Goal: Task Accomplishment & Management: Manage account settings

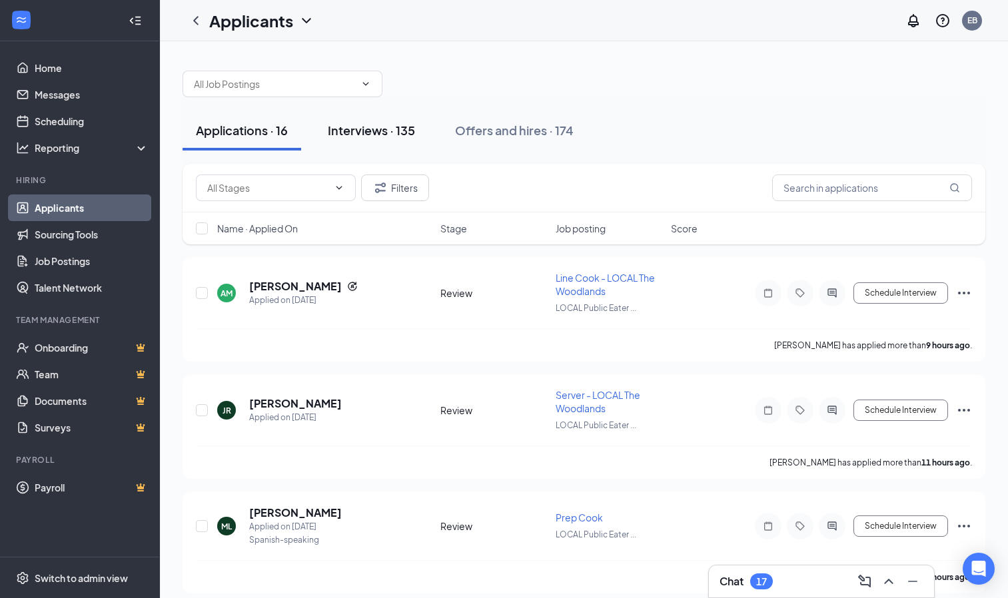
click at [391, 131] on div "Interviews · 135" at bounding box center [371, 130] width 87 height 17
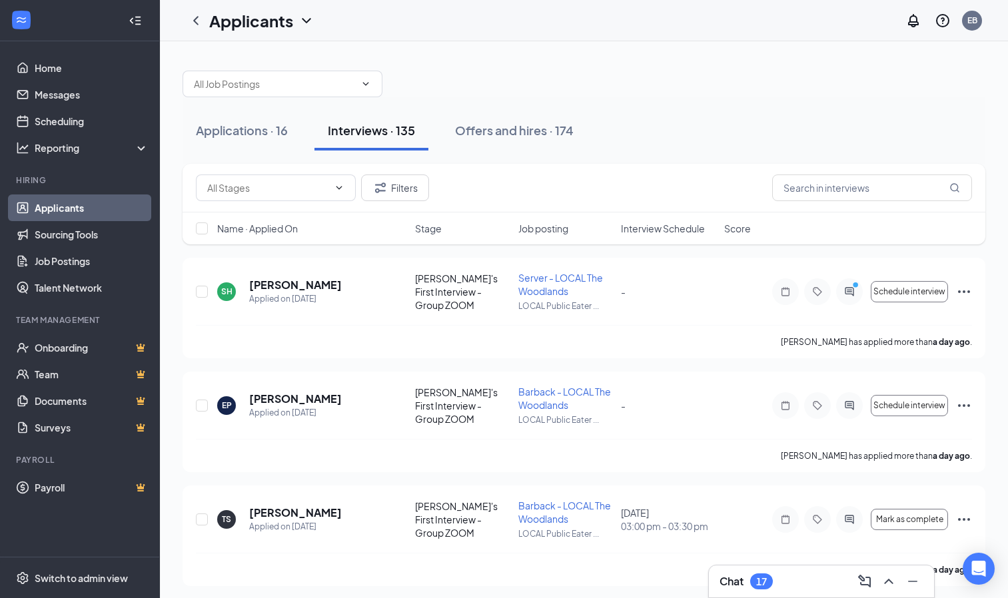
click at [635, 228] on span "Interview Schedule" at bounding box center [663, 228] width 84 height 13
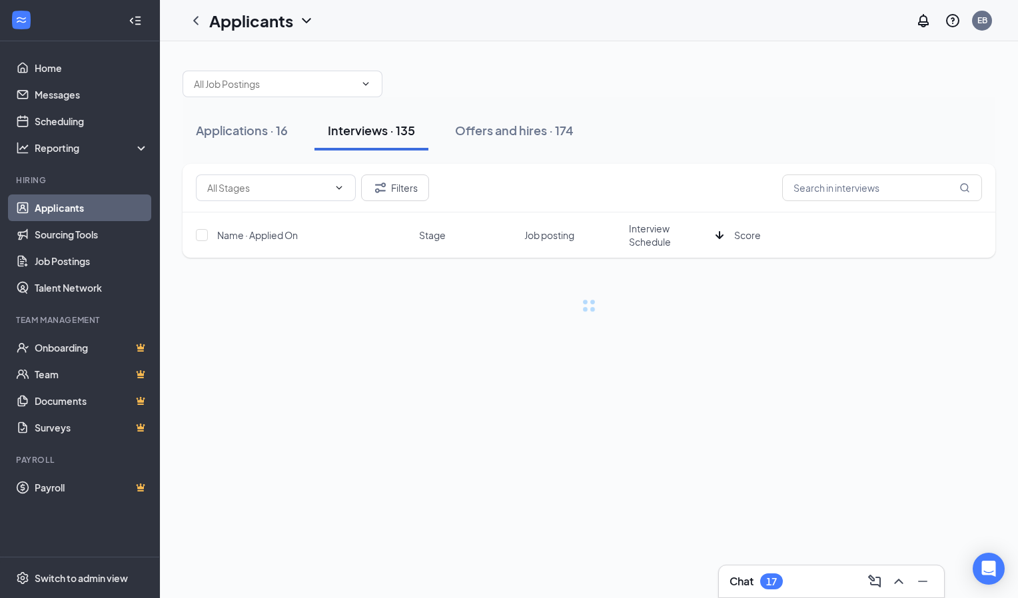
click at [635, 228] on span "Interview Schedule" at bounding box center [669, 235] width 81 height 27
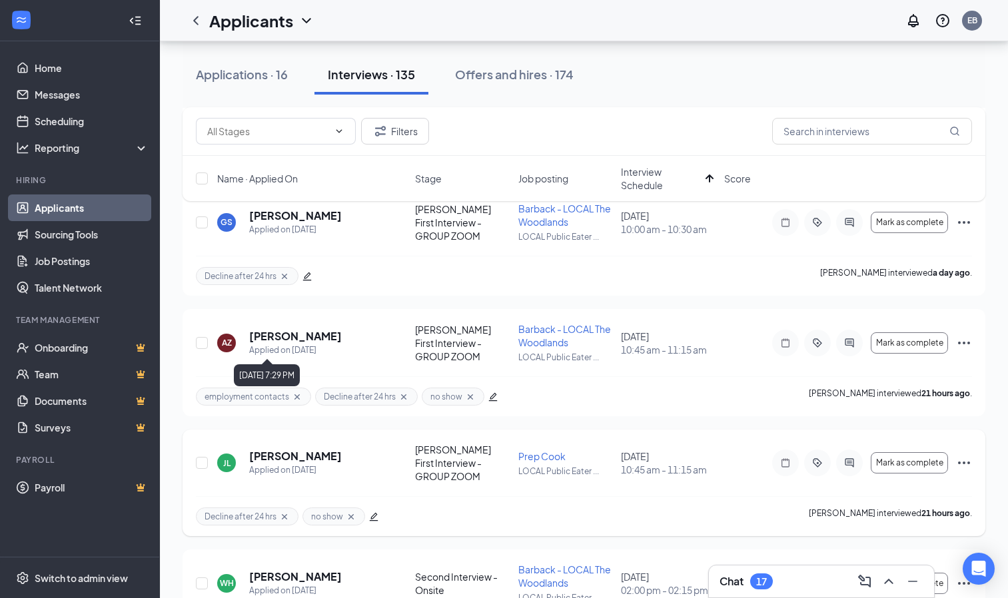
scroll to position [1254, 0]
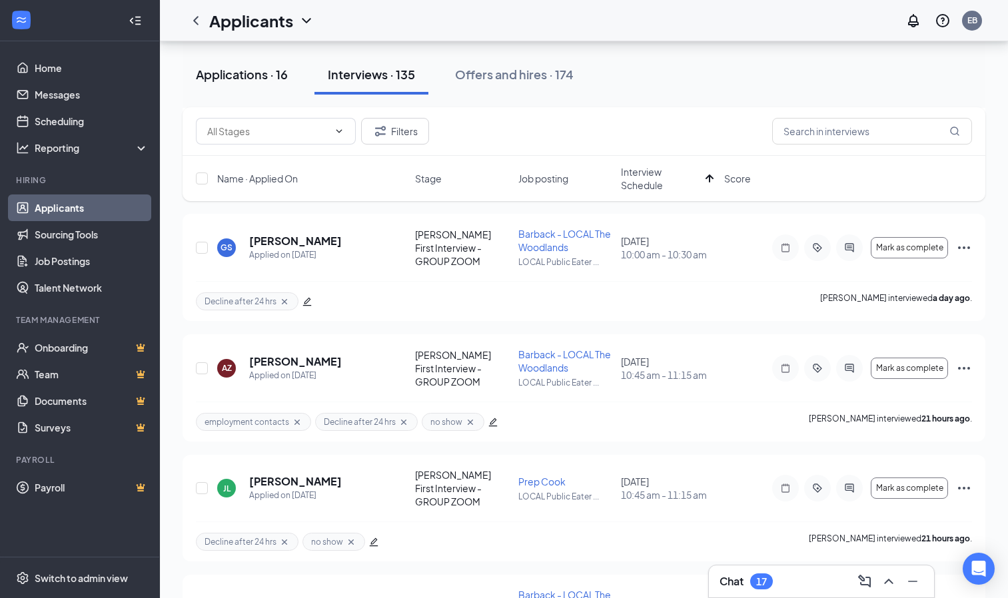
click at [251, 68] on div "Applications · 16" at bounding box center [242, 74] width 92 height 17
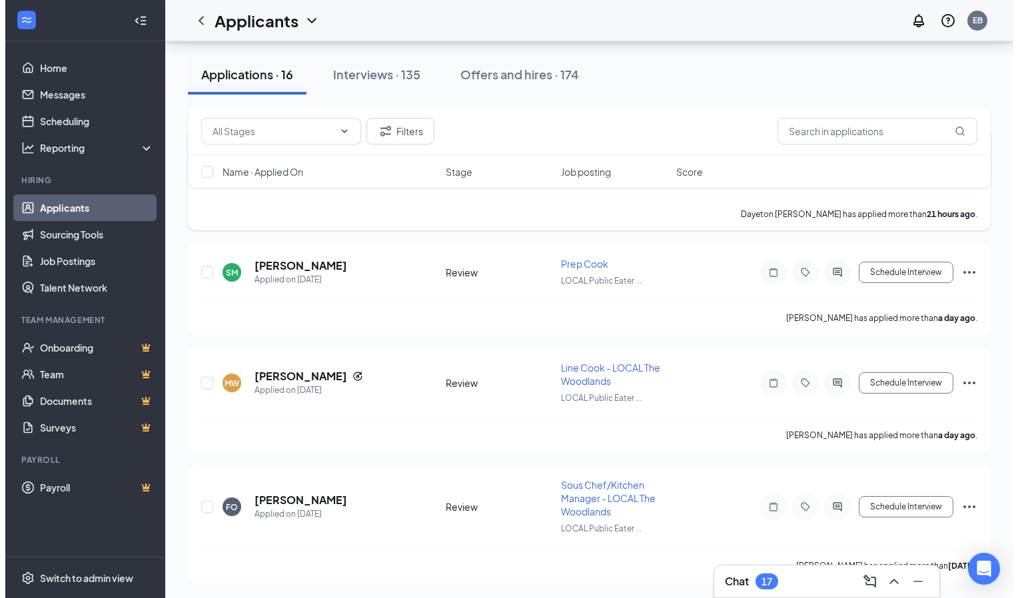
scroll to position [827, 0]
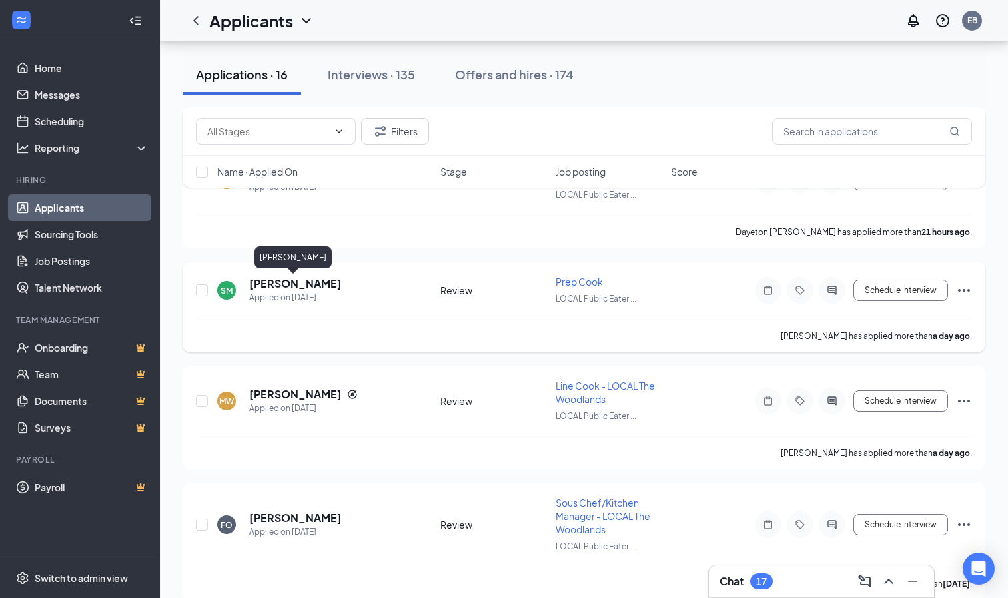
click at [273, 282] on h5 "[PERSON_NAME]" at bounding box center [295, 283] width 93 height 15
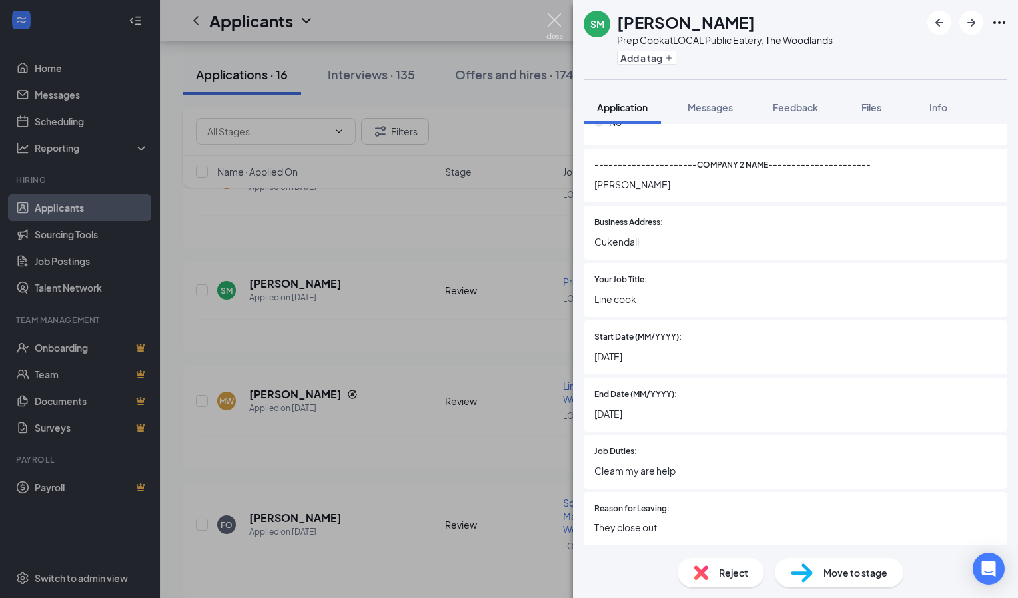
scroll to position [1748, 0]
click at [558, 24] on img at bounding box center [554, 26] width 17 height 26
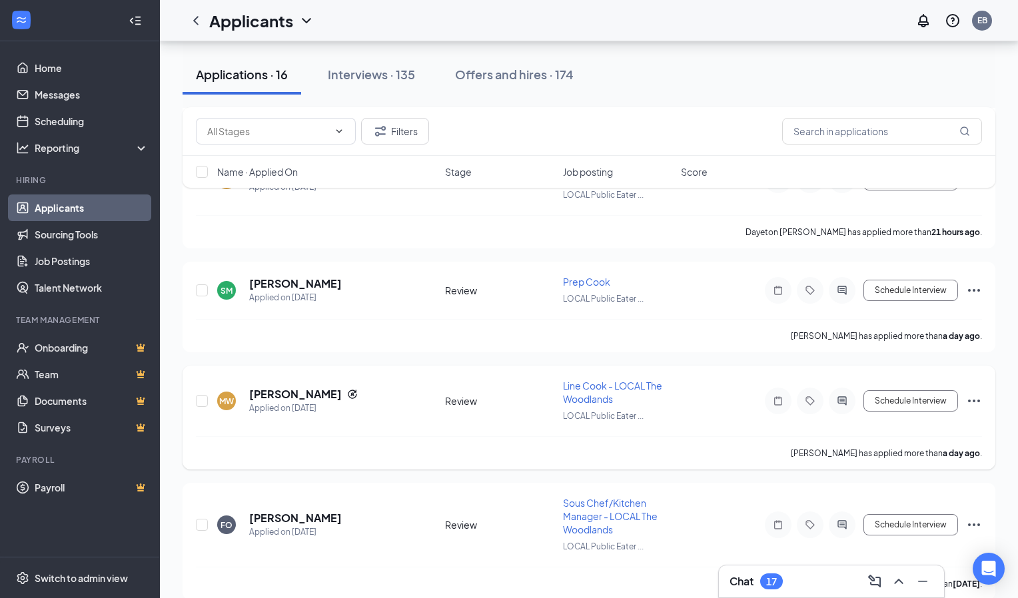
scroll to position [855, 0]
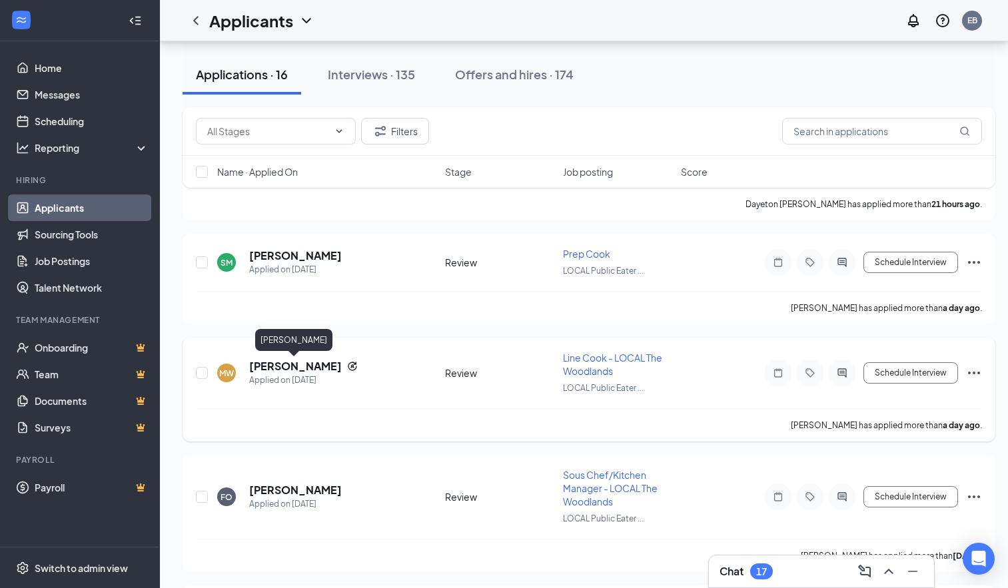
click at [276, 366] on h5 "[PERSON_NAME]" at bounding box center [295, 366] width 93 height 15
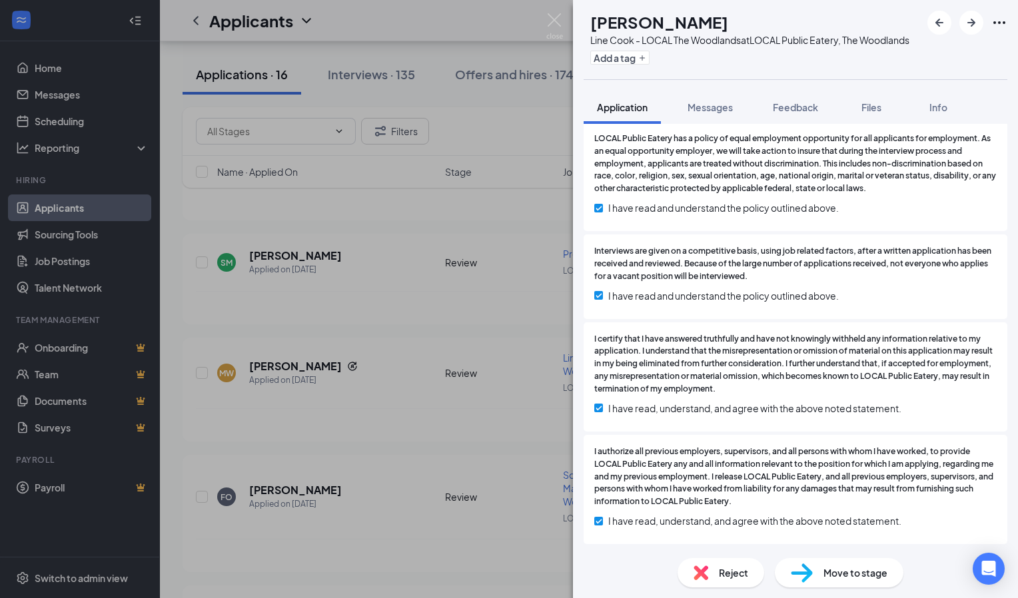
scroll to position [2985, 0]
click at [646, 62] on icon "Plus" at bounding box center [642, 58] width 8 height 8
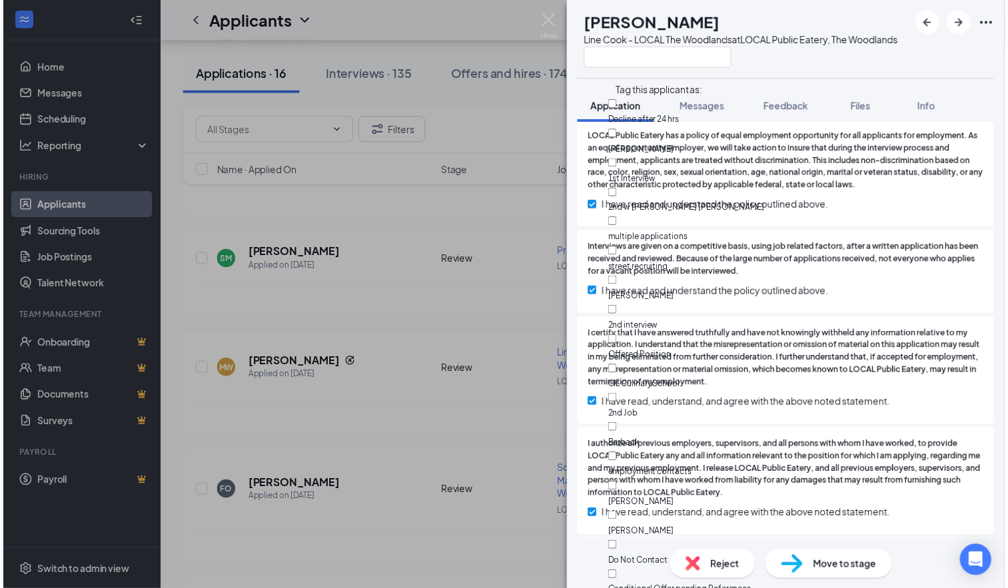
scroll to position [200, 0]
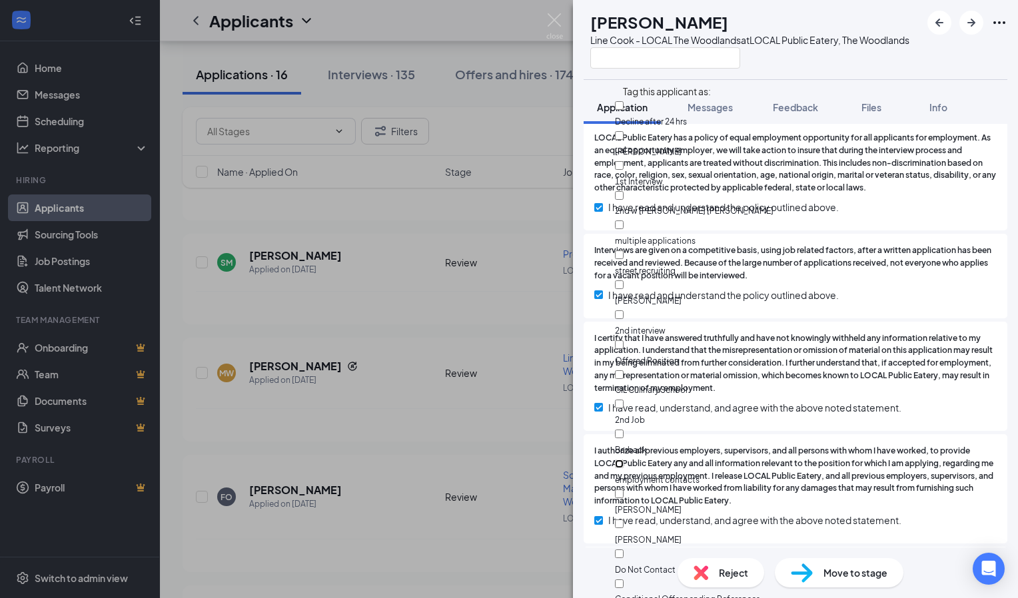
click at [623, 460] on input "employment contacts" at bounding box center [619, 464] width 9 height 9
checkbox input "true"
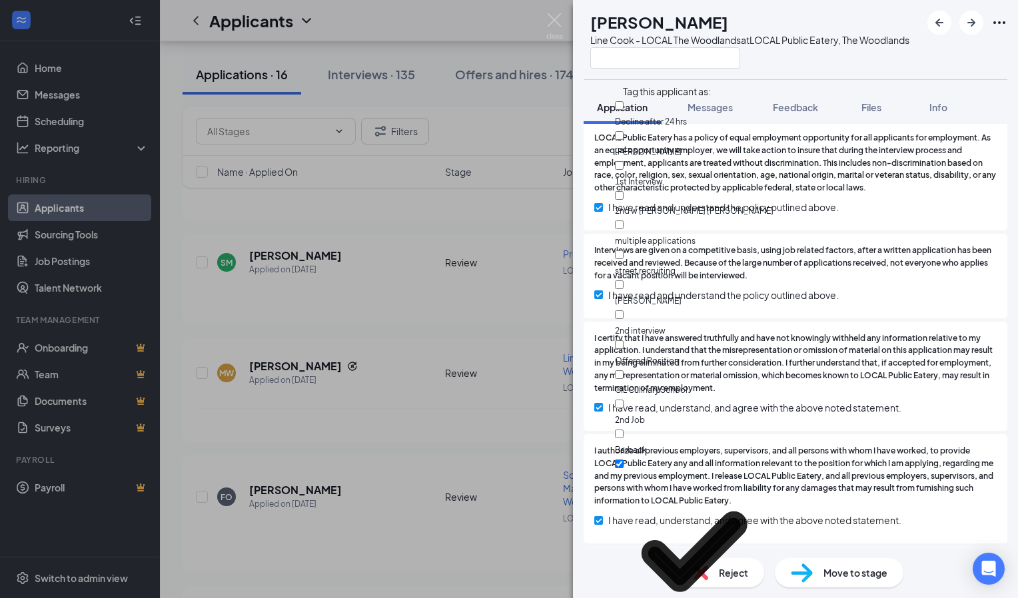
click at [507, 92] on div "MW [PERSON_NAME] Line Cook - LOCAL The Woodlands at LOCAL Public Eatery, The Wo…" at bounding box center [509, 299] width 1018 height 598
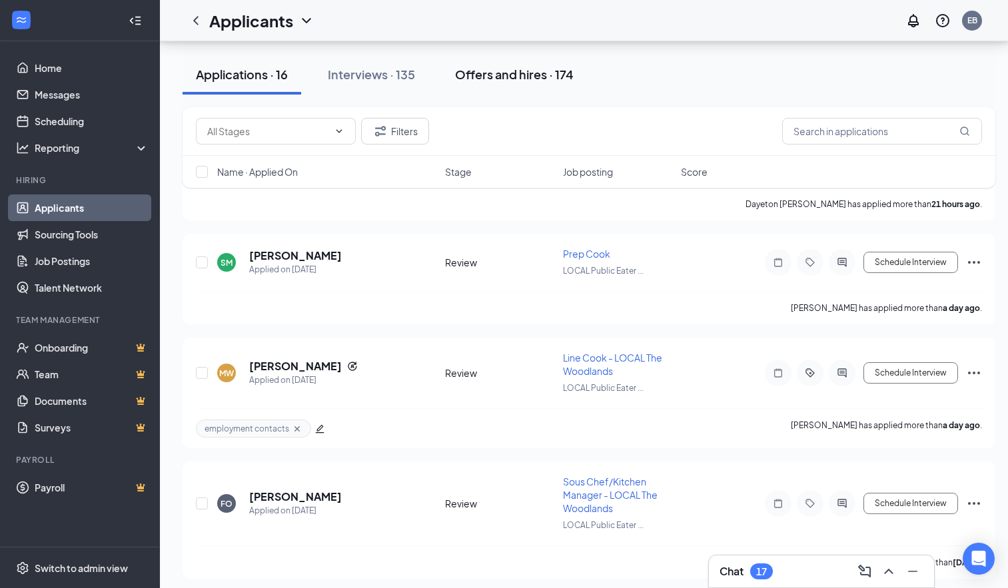
click at [587, 84] on button "Offers and hires · 174" at bounding box center [514, 75] width 145 height 40
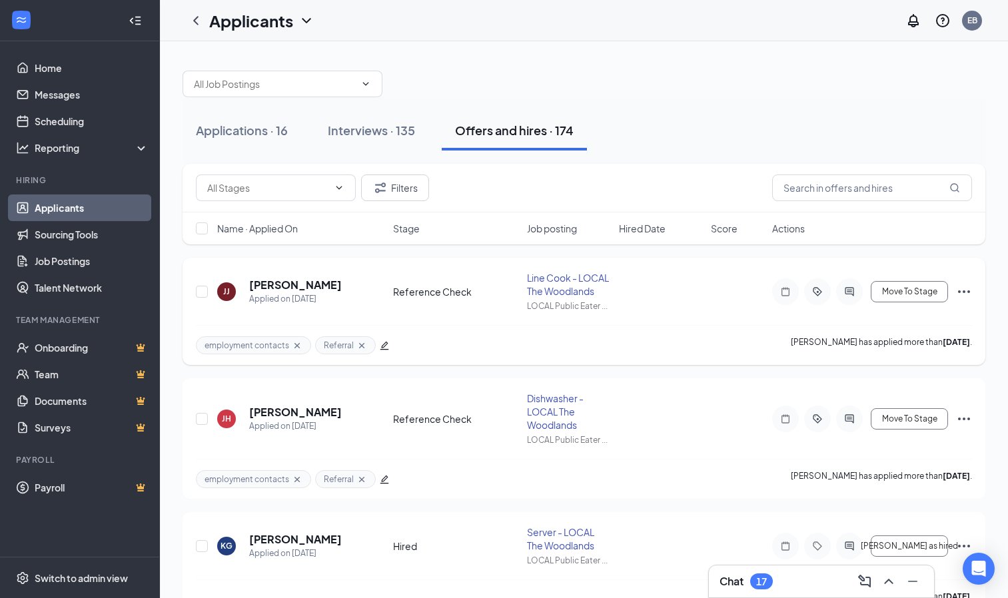
click at [963, 290] on icon "Ellipses" at bounding box center [964, 292] width 16 height 16
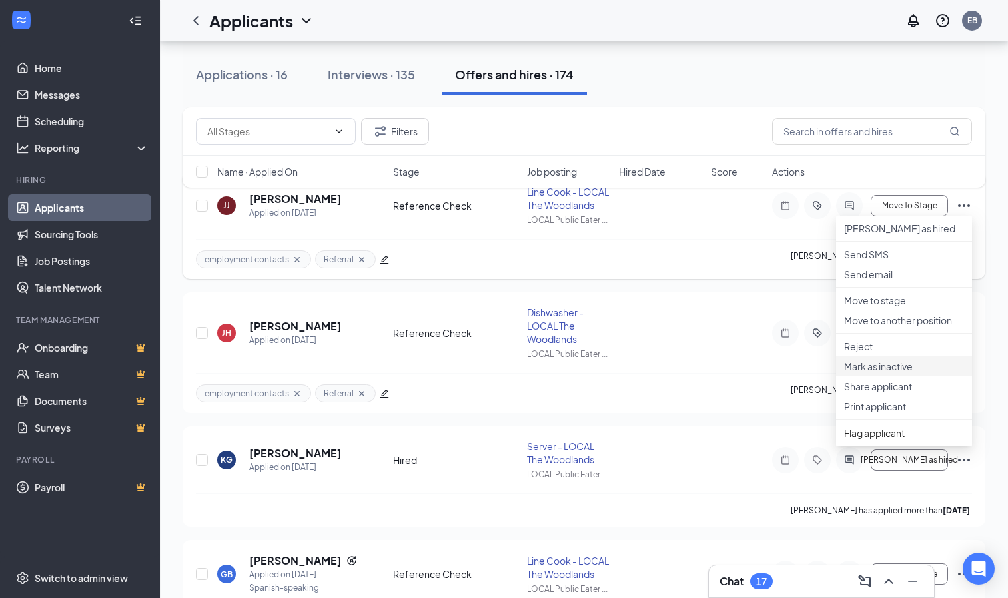
scroll to position [87, 0]
click at [870, 306] on p "Move to stage" at bounding box center [904, 299] width 120 height 13
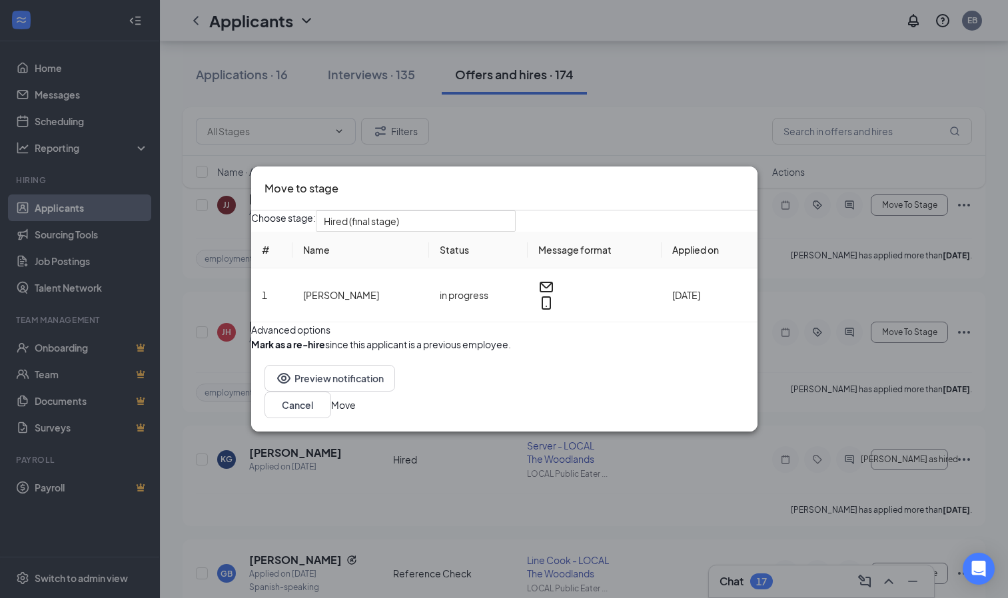
click at [356, 412] on button "Move" at bounding box center [343, 405] width 25 height 15
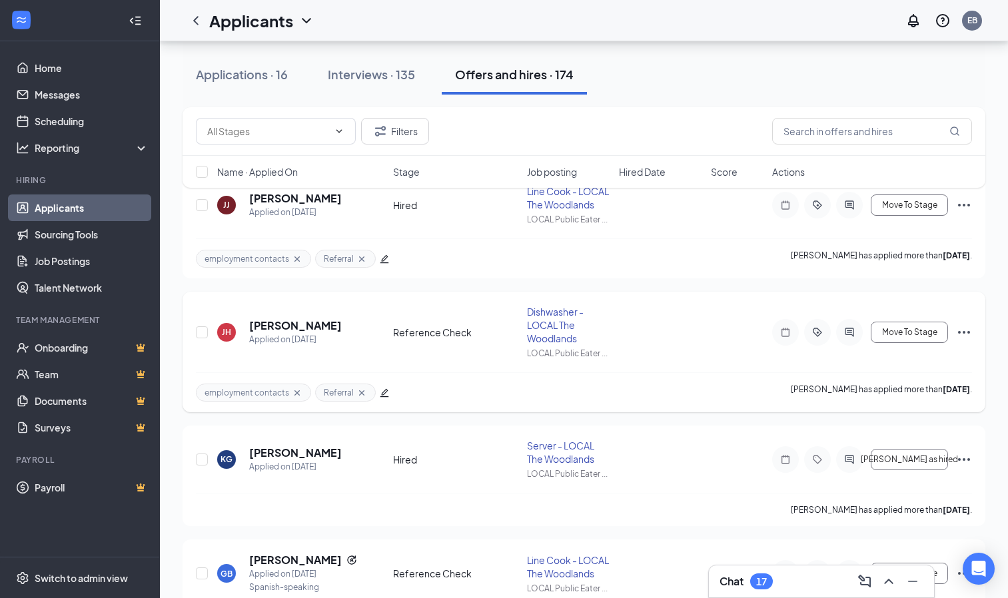
click at [959, 330] on icon "Ellipses" at bounding box center [964, 332] width 16 height 16
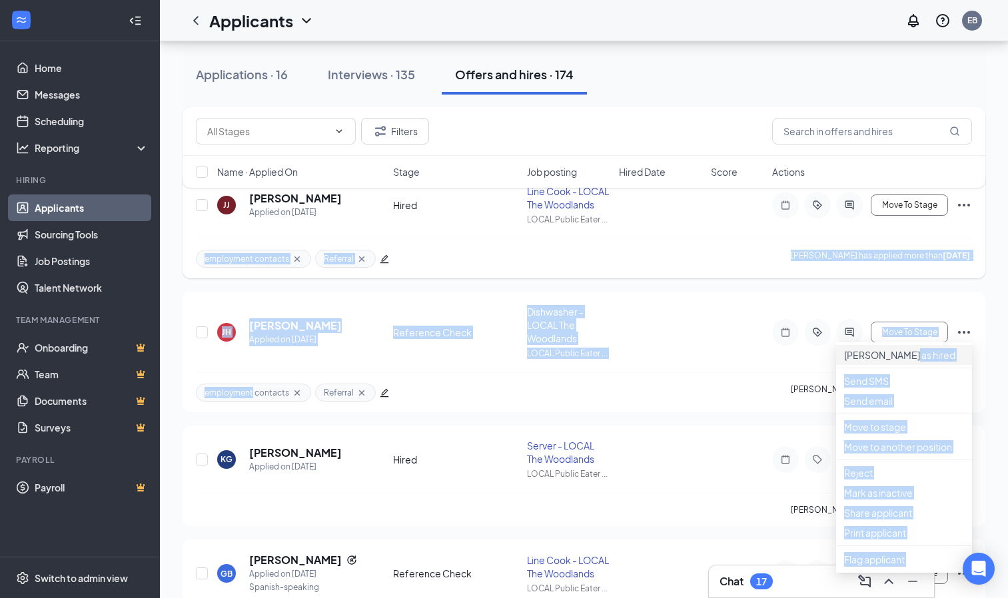
drag, startPoint x: 959, startPoint y: 330, endPoint x: 902, endPoint y: 360, distance: 64.1
click at [773, 366] on div "[PERSON_NAME] Applied on [DATE] Reference Check Dishwasher - LOCAL The Woodland…" at bounding box center [584, 338] width 776 height 67
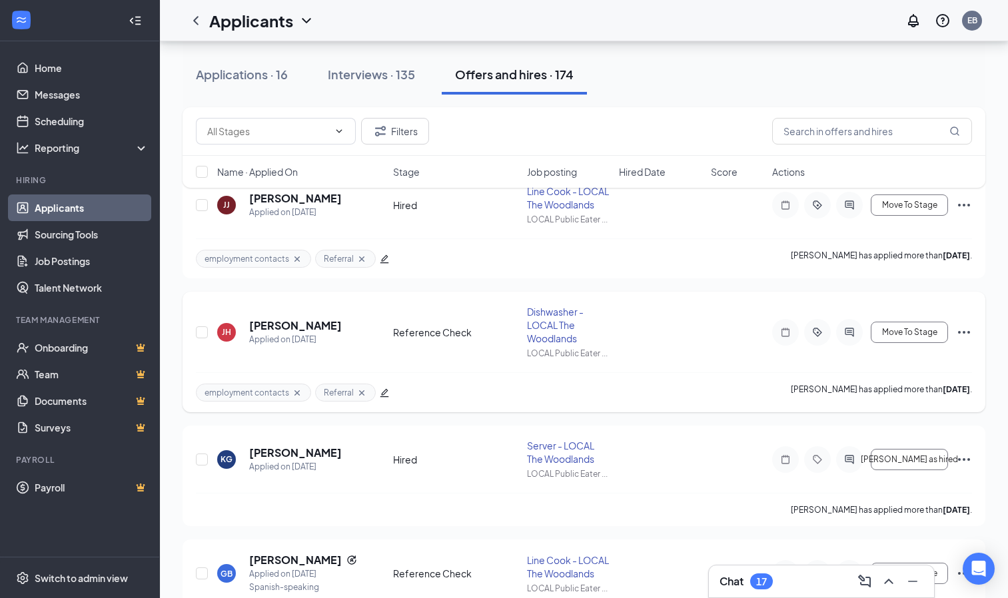
click at [963, 333] on icon "Ellipses" at bounding box center [964, 332] width 12 height 3
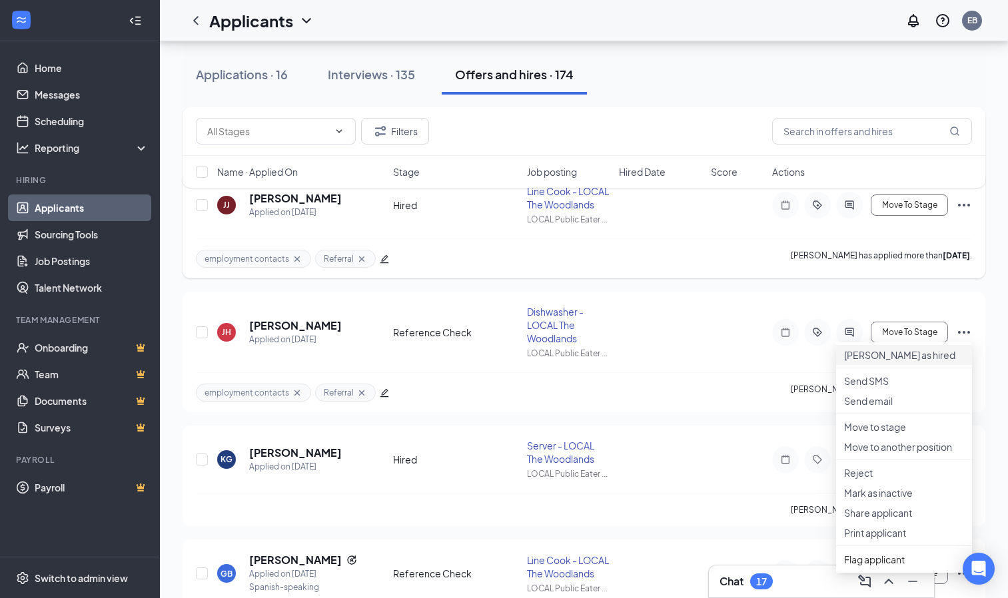
click at [921, 362] on p "[PERSON_NAME] as hired" at bounding box center [904, 354] width 120 height 13
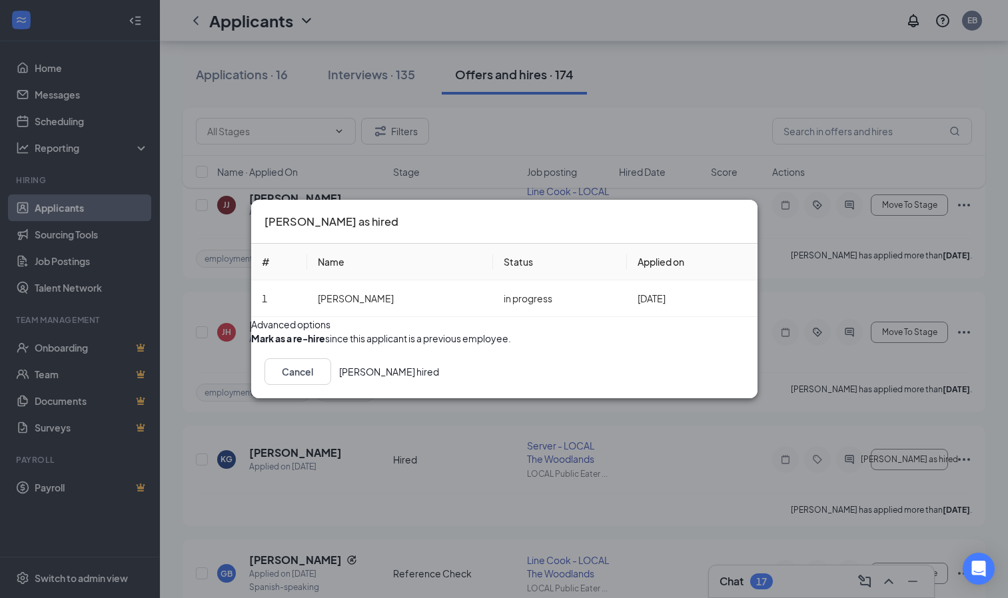
click at [439, 385] on button "[PERSON_NAME] hired" at bounding box center [389, 371] width 100 height 27
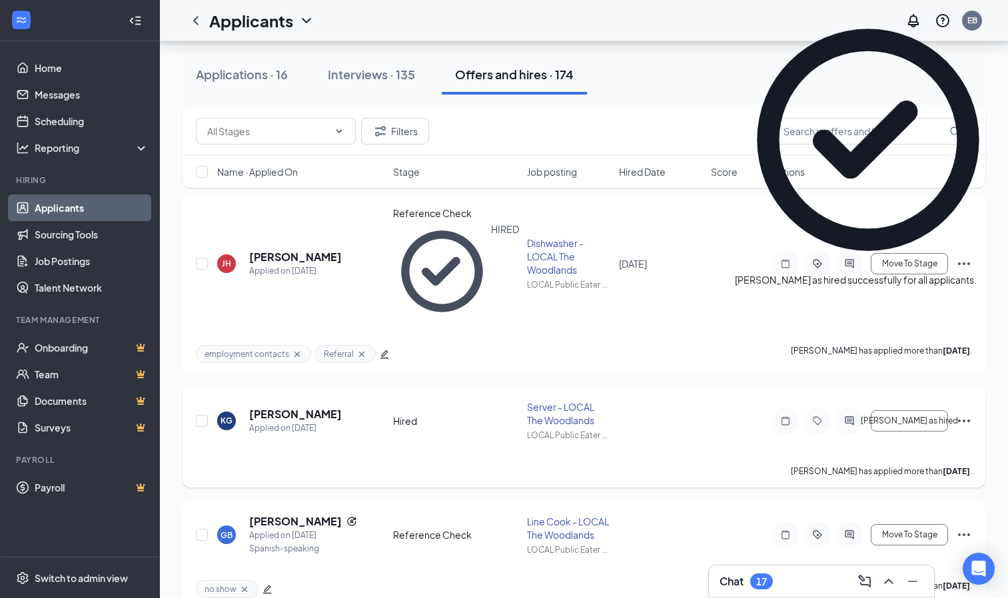
scroll to position [225, 0]
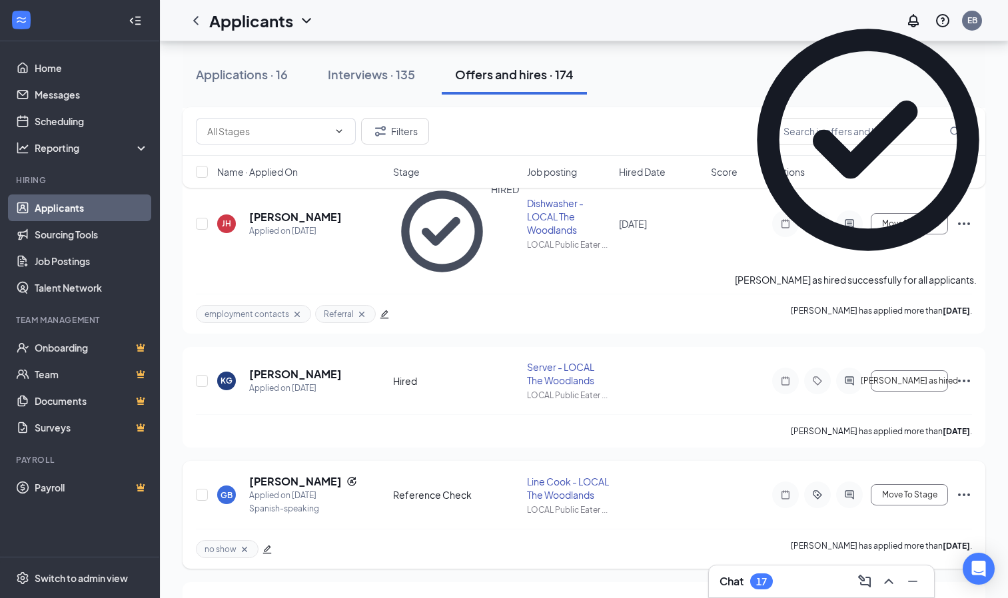
click at [966, 487] on icon "Ellipses" at bounding box center [964, 495] width 16 height 16
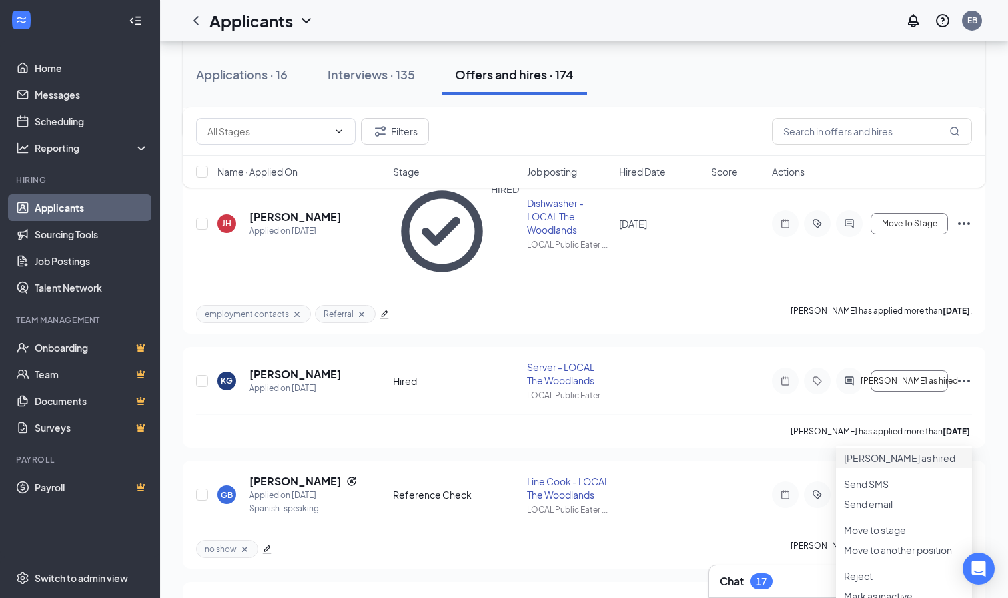
click at [915, 465] on p "[PERSON_NAME] as hired" at bounding box center [904, 458] width 120 height 13
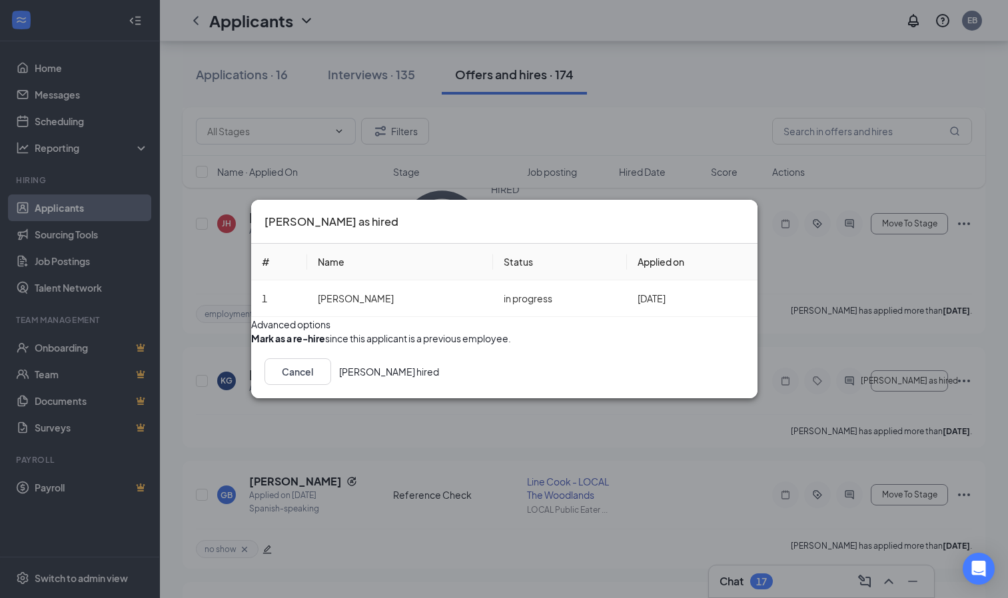
click at [439, 385] on button "[PERSON_NAME] hired" at bounding box center [389, 371] width 100 height 27
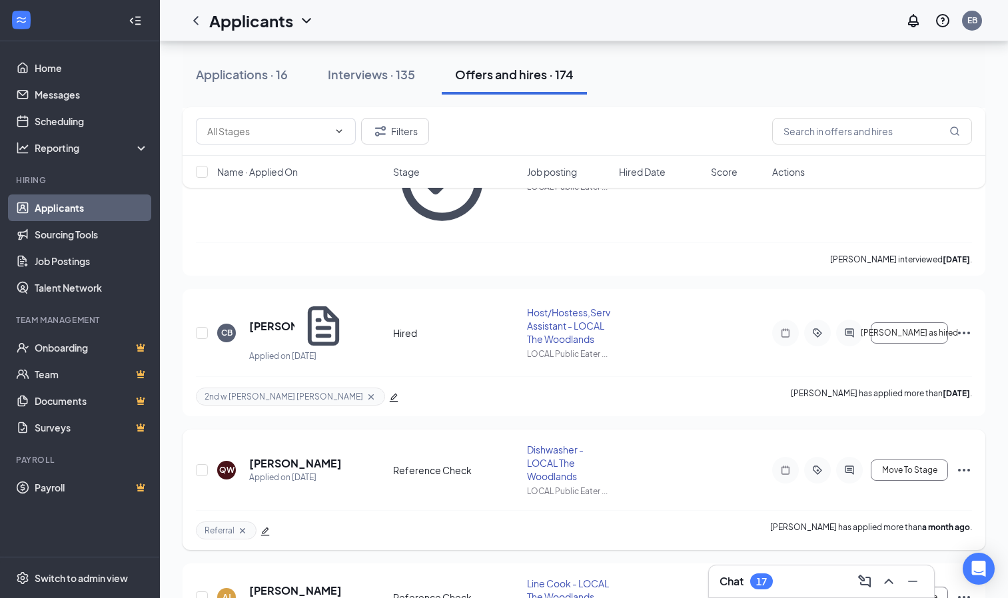
scroll to position [903, 0]
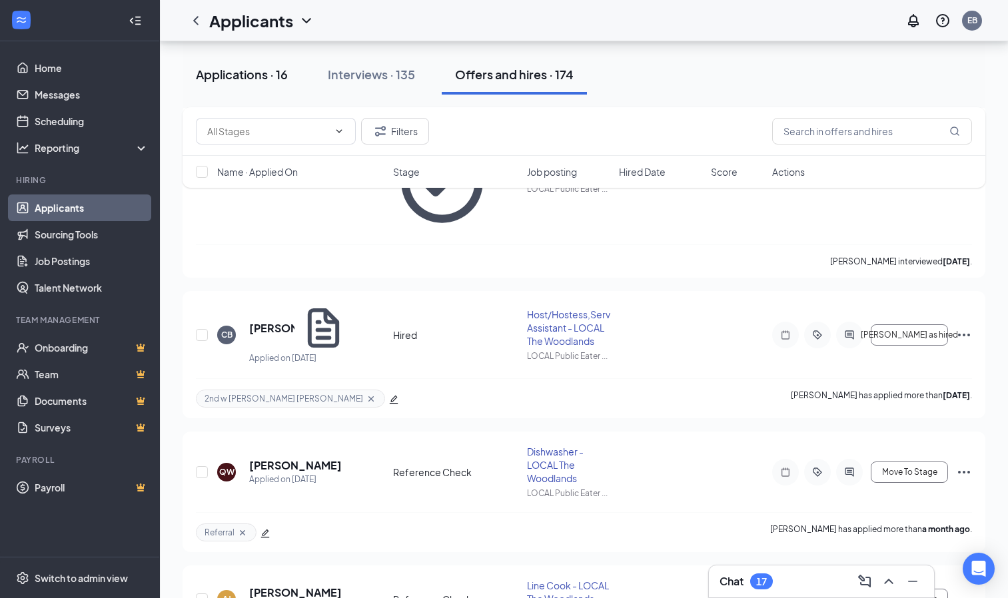
click at [208, 75] on div "Applications · 16" at bounding box center [242, 74] width 92 height 17
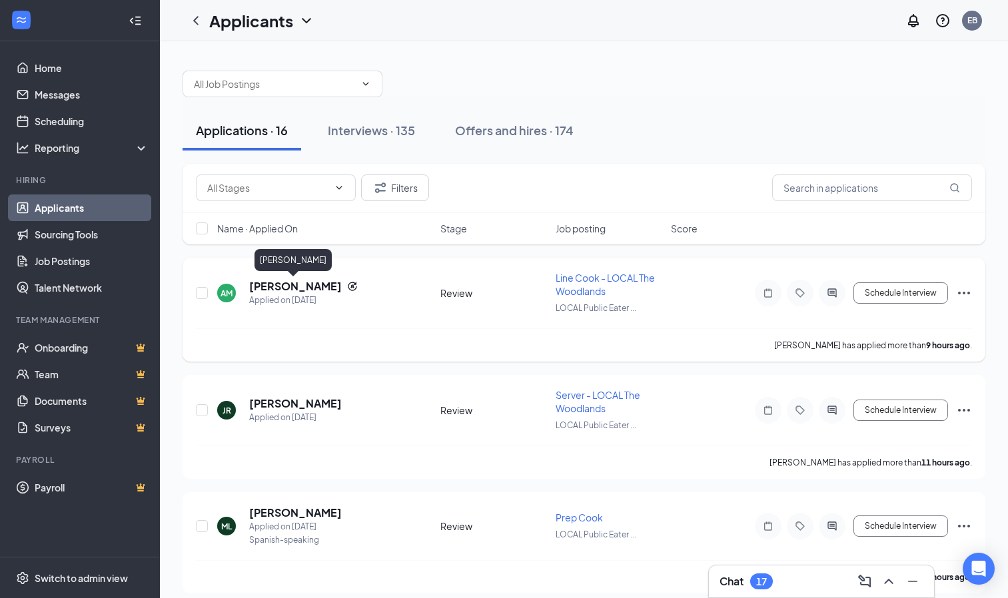
click at [272, 286] on h5 "[PERSON_NAME]" at bounding box center [295, 286] width 93 height 15
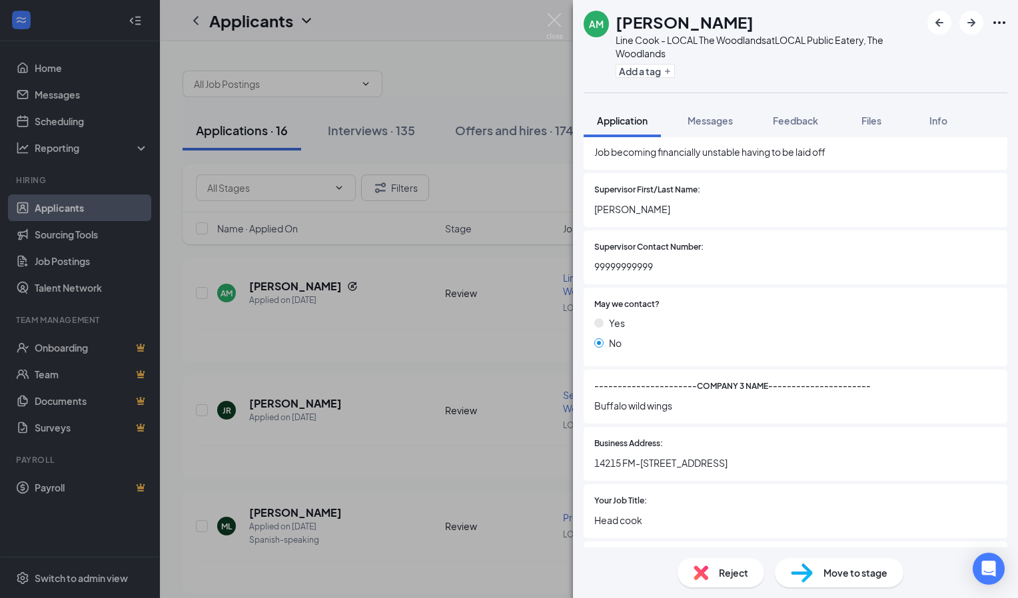
scroll to position [2275, 0]
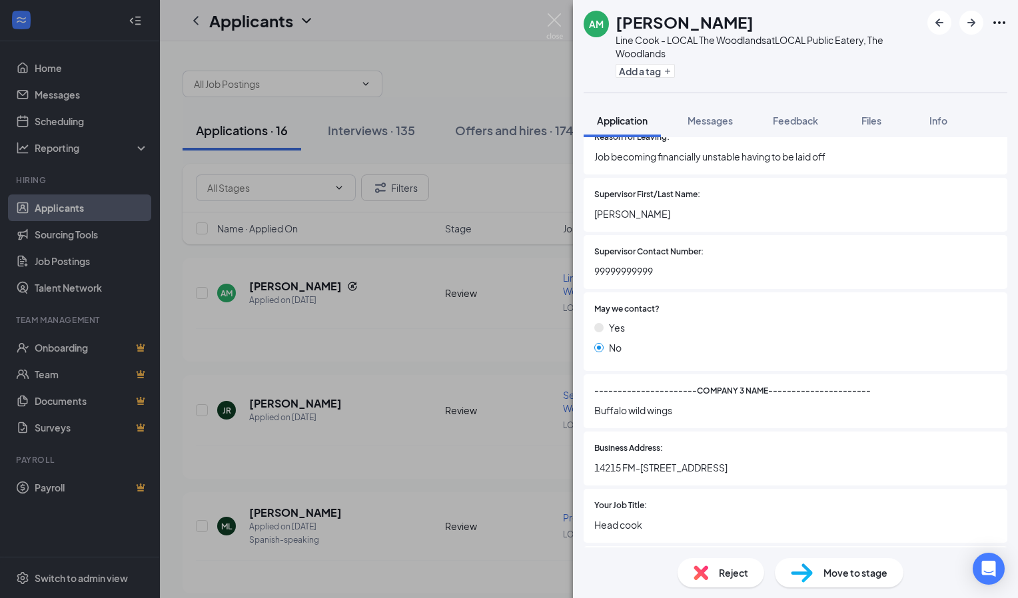
click at [647, 81] on div "Add a tag" at bounding box center [767, 71] width 305 height 22
click at [646, 73] on button "Add a tag" at bounding box center [644, 71] width 59 height 14
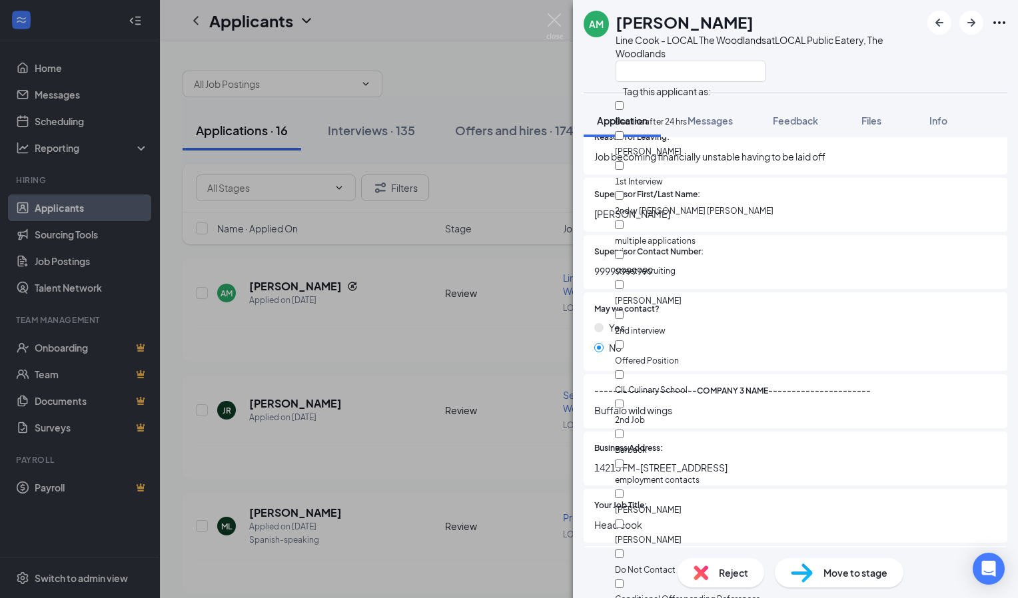
scroll to position [214, 0]
click at [623, 460] on input "employment contacts" at bounding box center [619, 464] width 9 height 9
checkbox input "true"
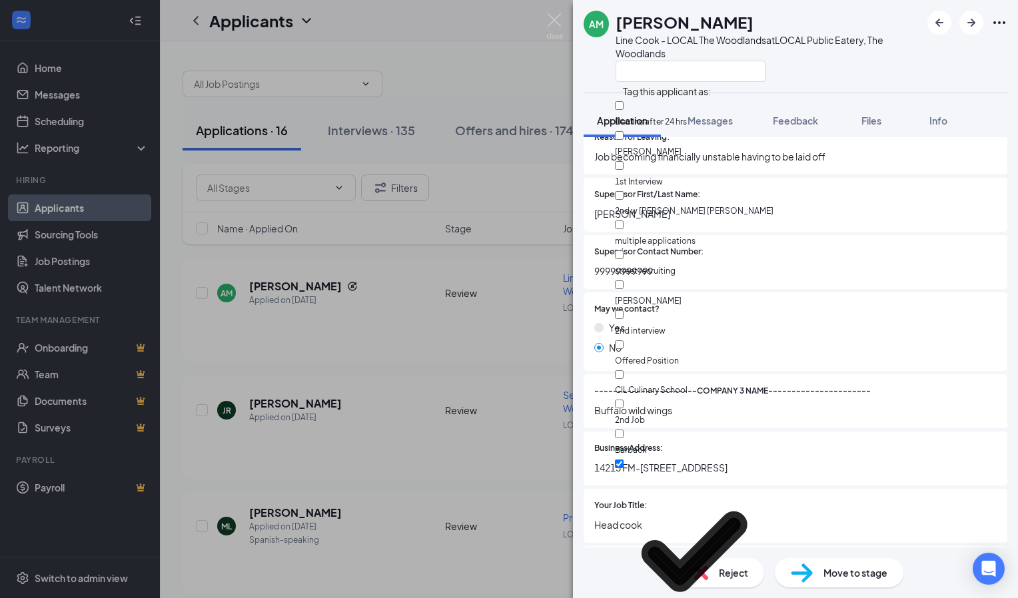
click at [885, 208] on span "[PERSON_NAME]" at bounding box center [795, 213] width 402 height 15
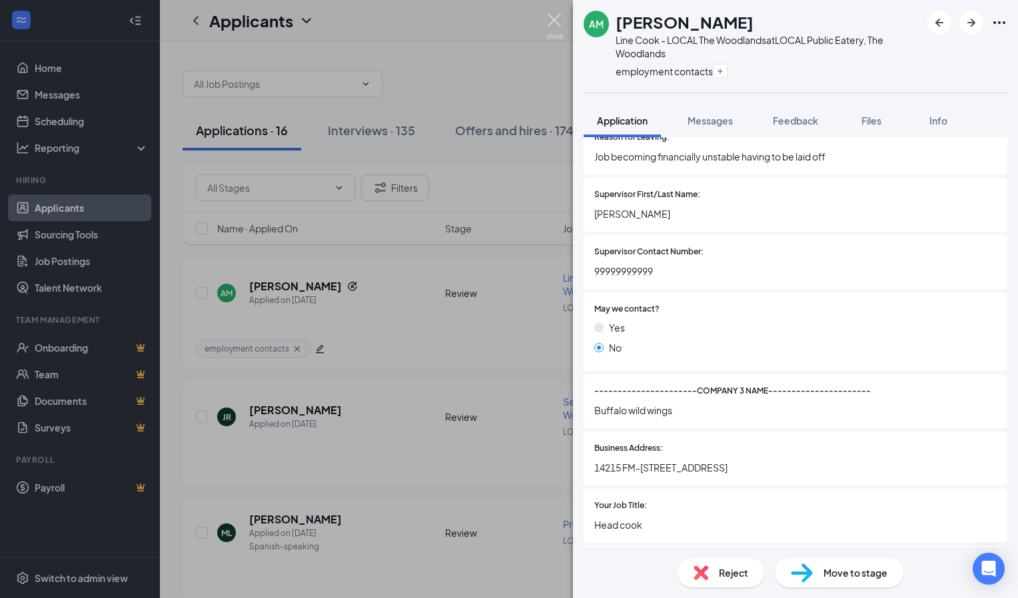
click at [556, 21] on img at bounding box center [554, 26] width 17 height 26
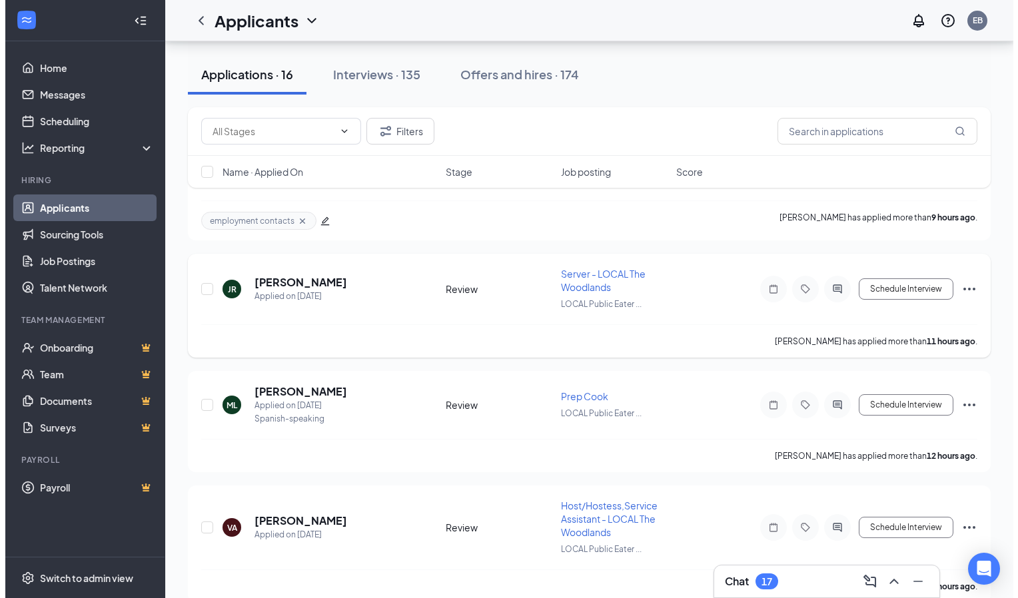
scroll to position [189, 0]
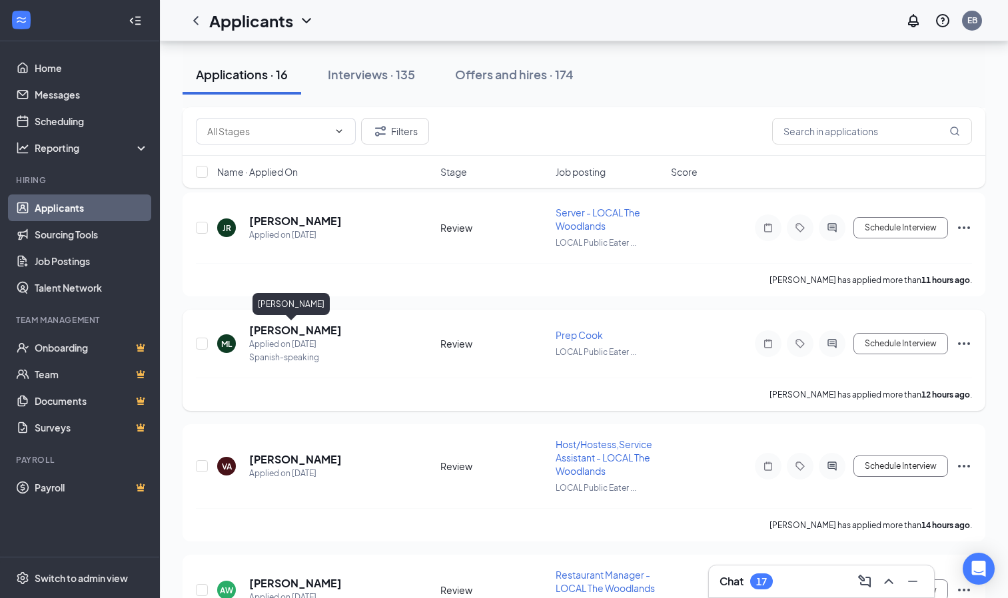
click at [274, 325] on h5 "[PERSON_NAME]" at bounding box center [295, 330] width 93 height 15
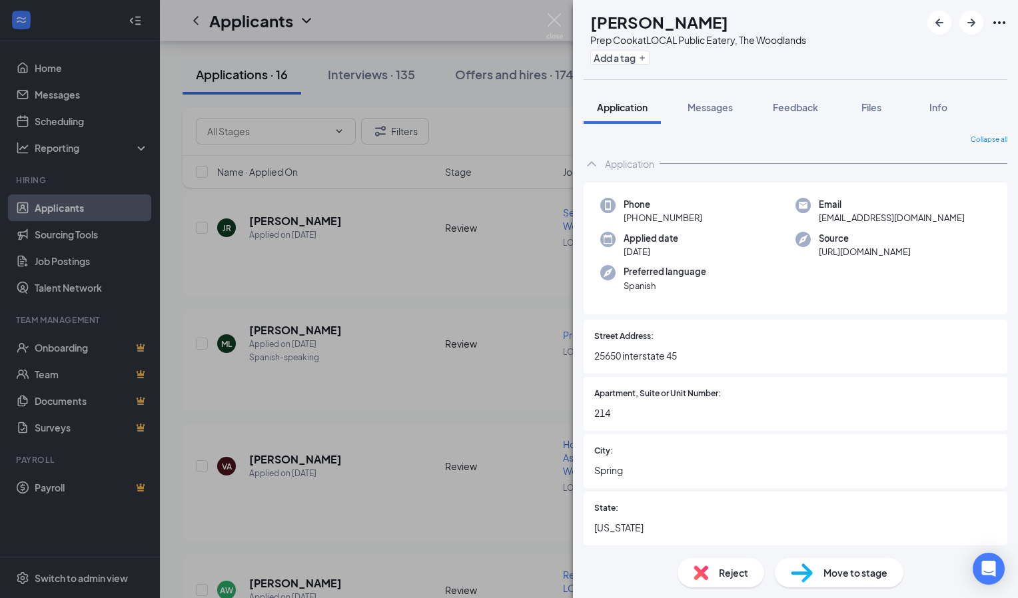
click at [508, 31] on div "ML [PERSON_NAME] Prep Cook at LOCAL Public Eatery, The Woodlands Add a tag Appl…" at bounding box center [509, 299] width 1018 height 598
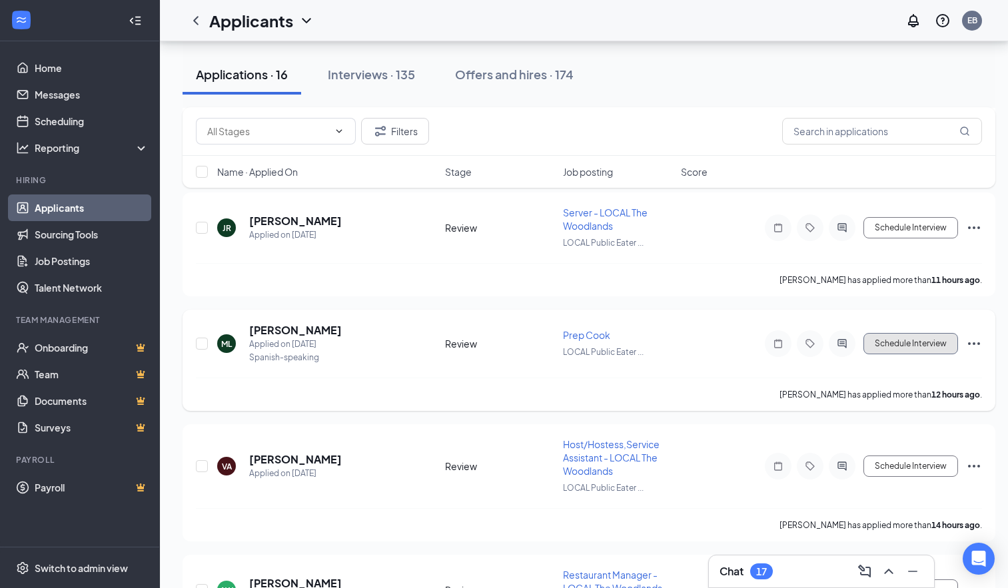
click at [921, 342] on button "Schedule Interview" at bounding box center [910, 343] width 95 height 21
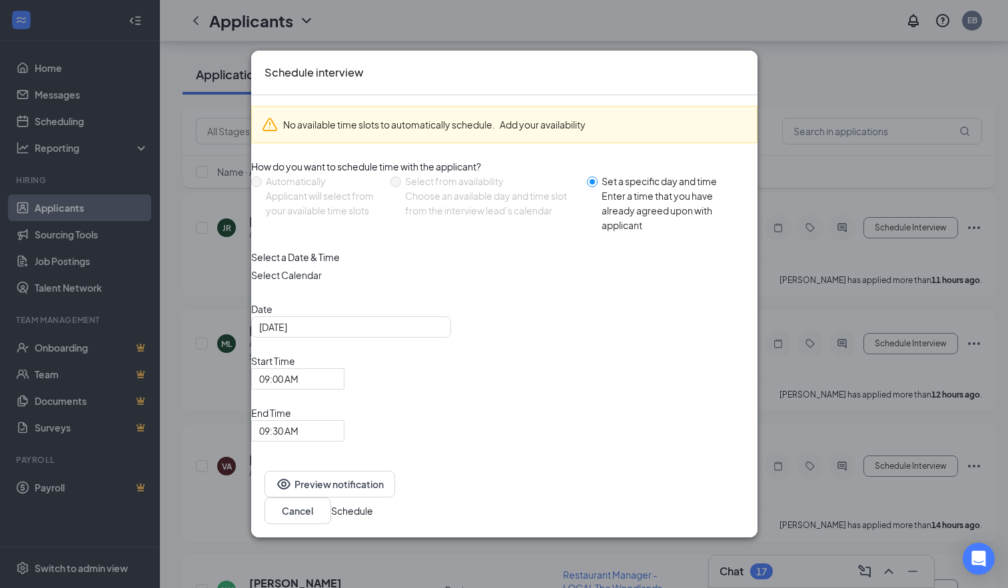
click at [745, 95] on div "Schedule interview" at bounding box center [504, 73] width 506 height 45
click at [744, 64] on icon "Cross" at bounding box center [744, 64] width 0 height 0
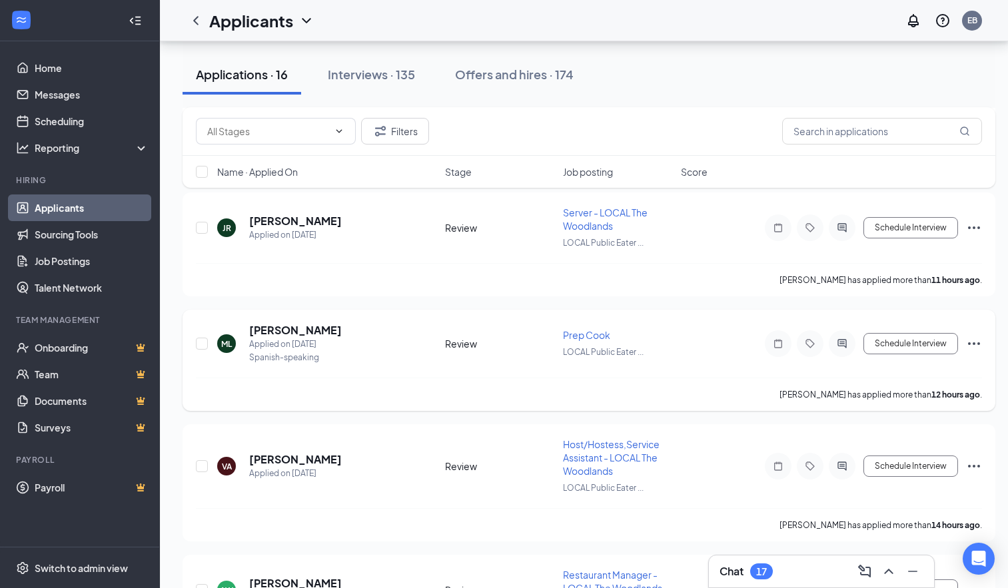
click at [977, 342] on icon "Ellipses" at bounding box center [974, 344] width 16 height 16
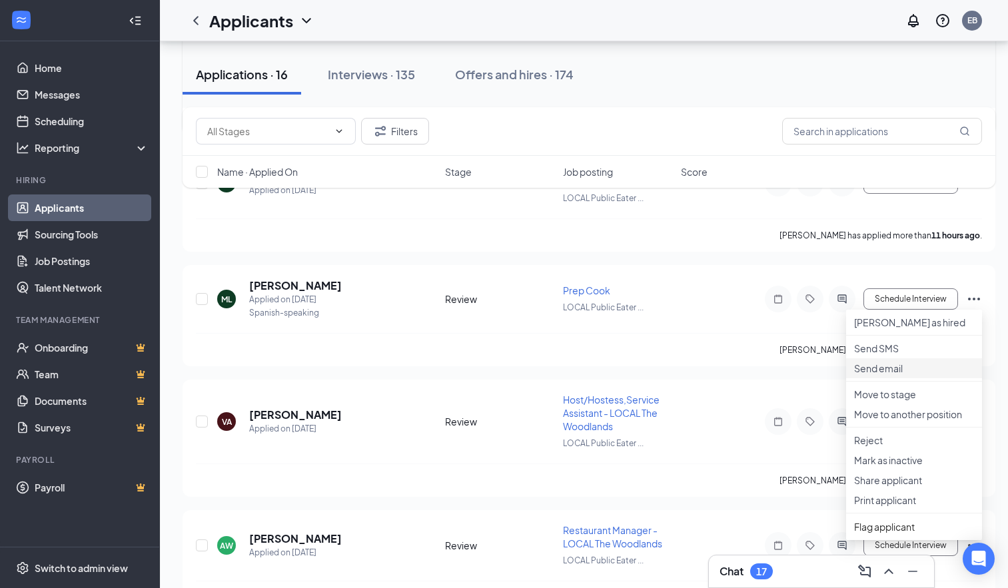
scroll to position [234, 0]
click at [909, 404] on li "Move to stage" at bounding box center [914, 394] width 136 height 20
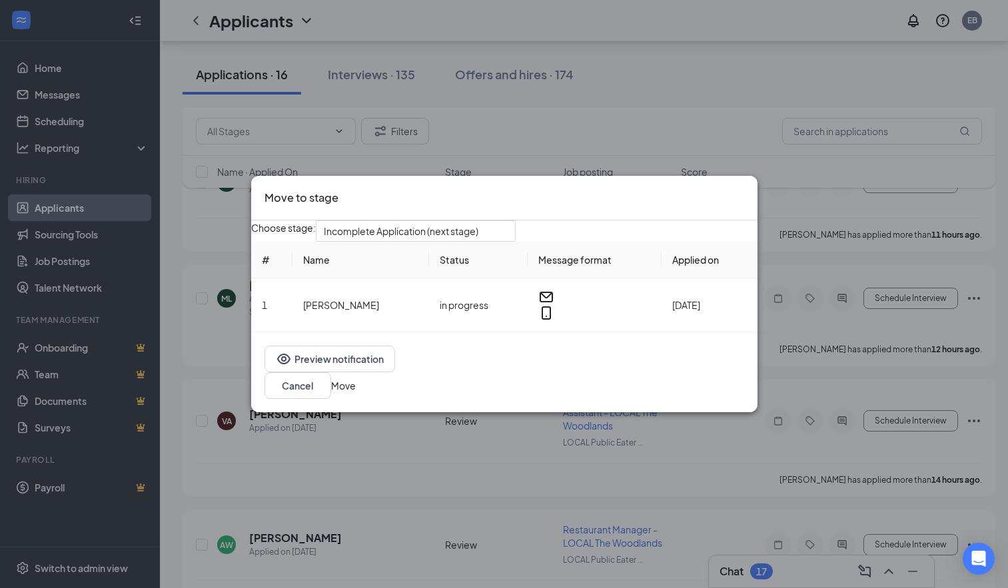
drag, startPoint x: 909, startPoint y: 436, endPoint x: 655, endPoint y: 107, distance: 416.5
click at [655, 107] on body "Home Messages Scheduling Reporting Hiring Applicants Sourcing Tools Job Posting…" at bounding box center [499, 60] width 998 height 588
click at [508, 234] on span "Incomplete Application (next stage)" at bounding box center [416, 231] width 184 height 20
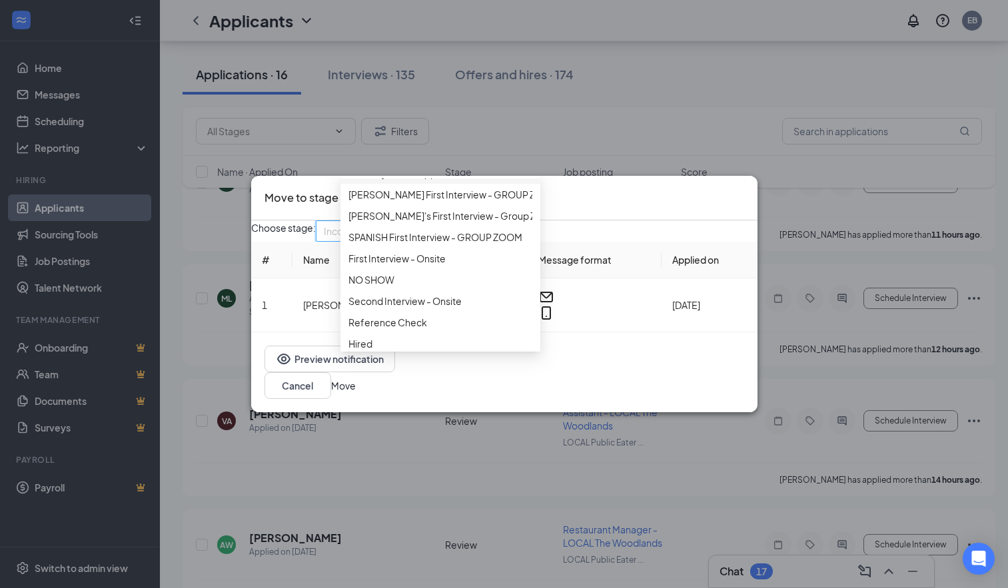
scroll to position [99, 0]
click at [460, 263] on span "First Interview - Onsite" at bounding box center [440, 255] width 184 height 15
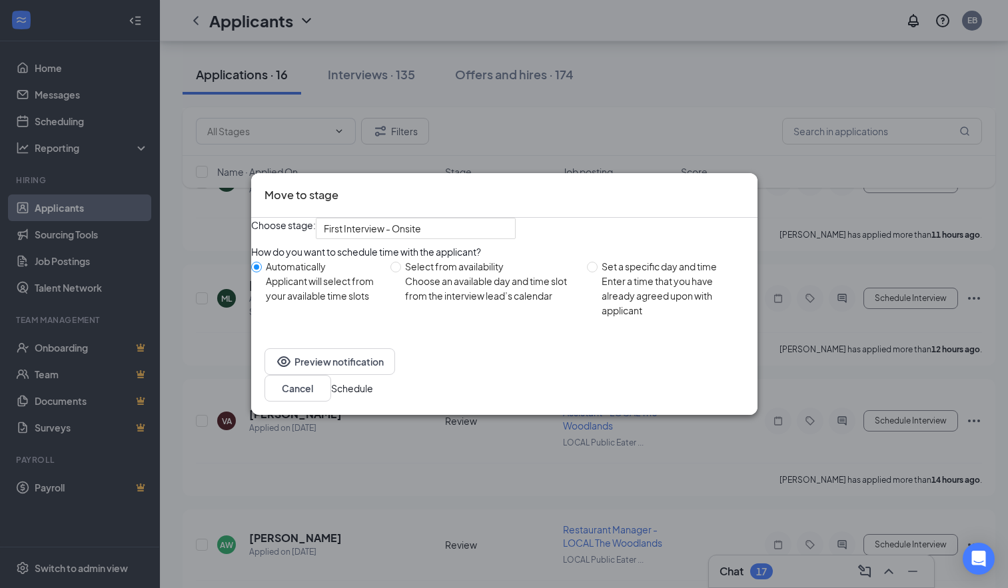
click at [373, 396] on button "Schedule" at bounding box center [352, 388] width 42 height 15
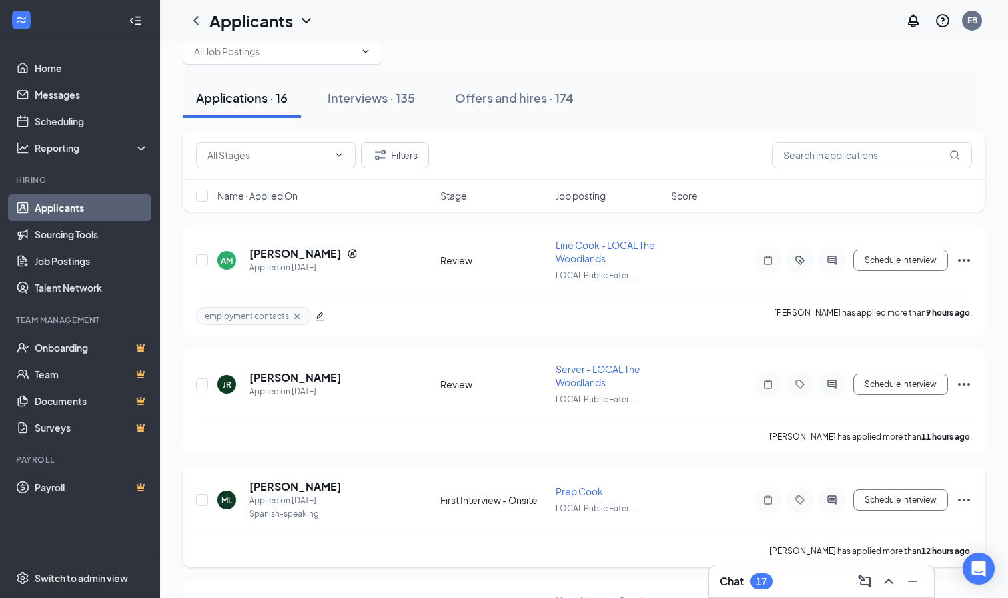
scroll to position [32, 0]
click at [963, 260] on icon "Ellipses" at bounding box center [964, 261] width 16 height 16
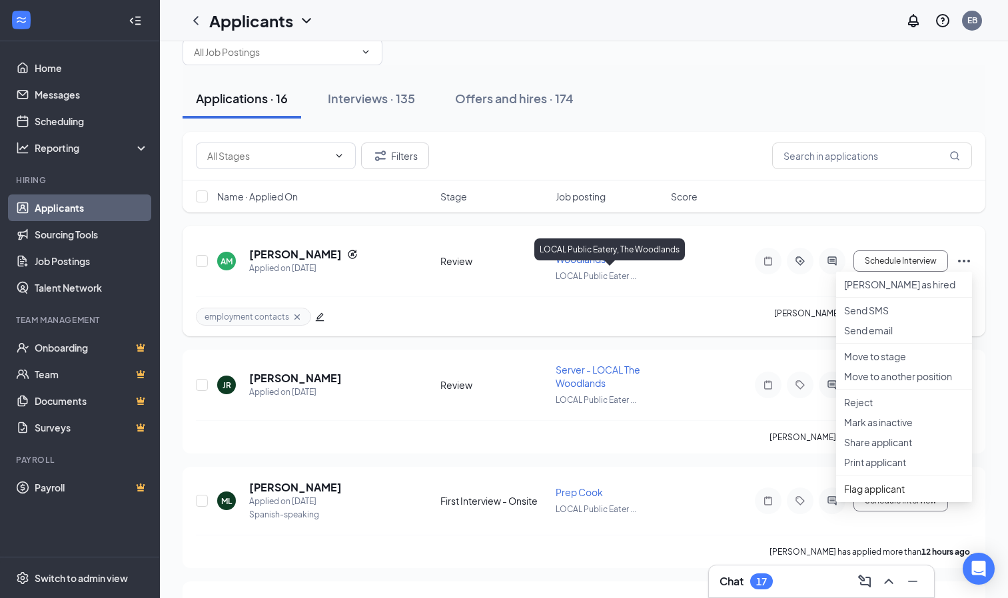
click at [672, 276] on div "AM [PERSON_NAME] Applied on [DATE] Review Line Cook - LOCAL The Woodlands LOCAL…" at bounding box center [584, 267] width 776 height 57
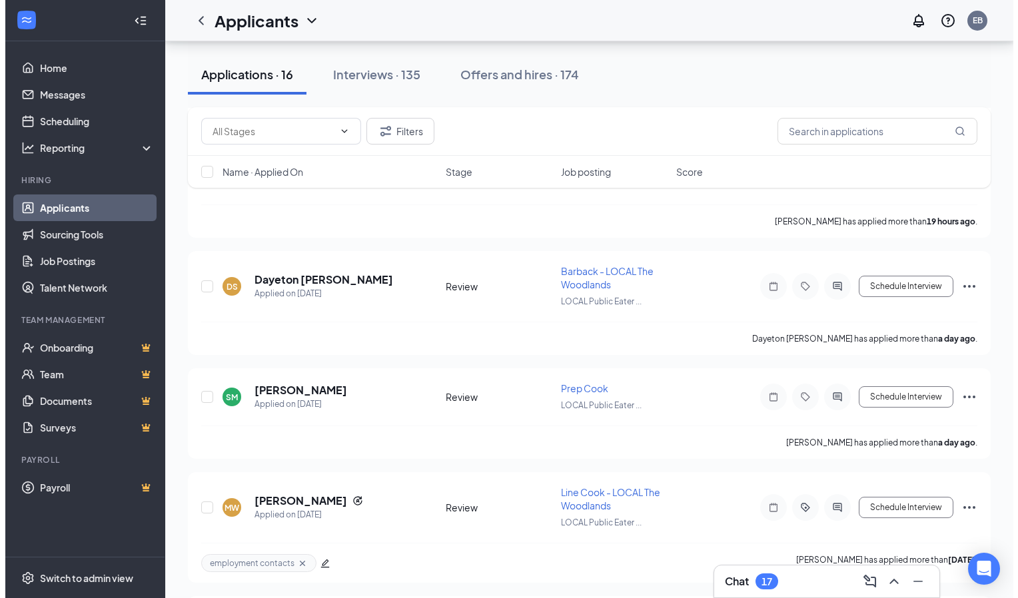
scroll to position [728, 0]
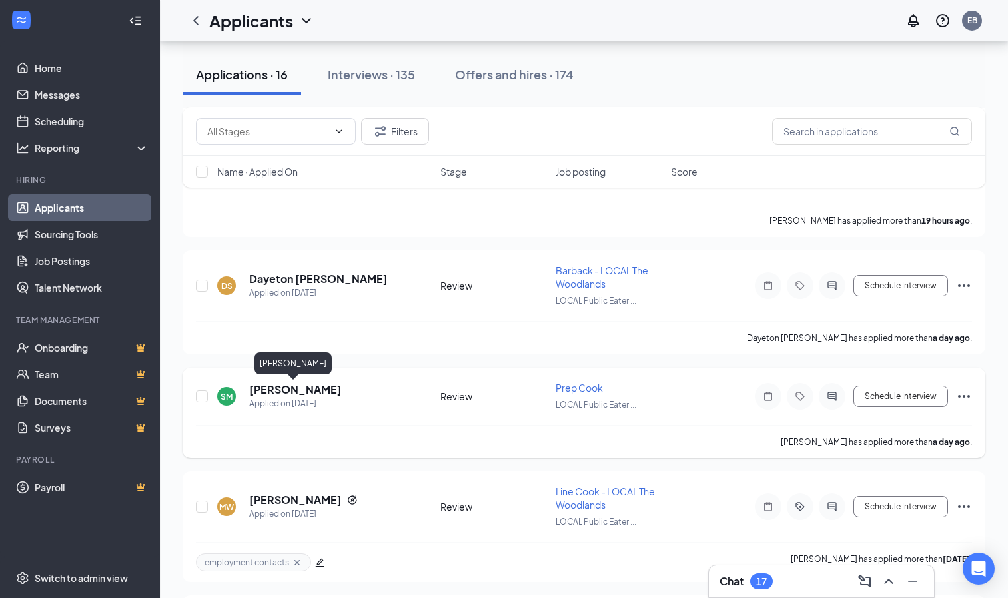
click at [277, 390] on h5 "[PERSON_NAME]" at bounding box center [295, 389] width 93 height 15
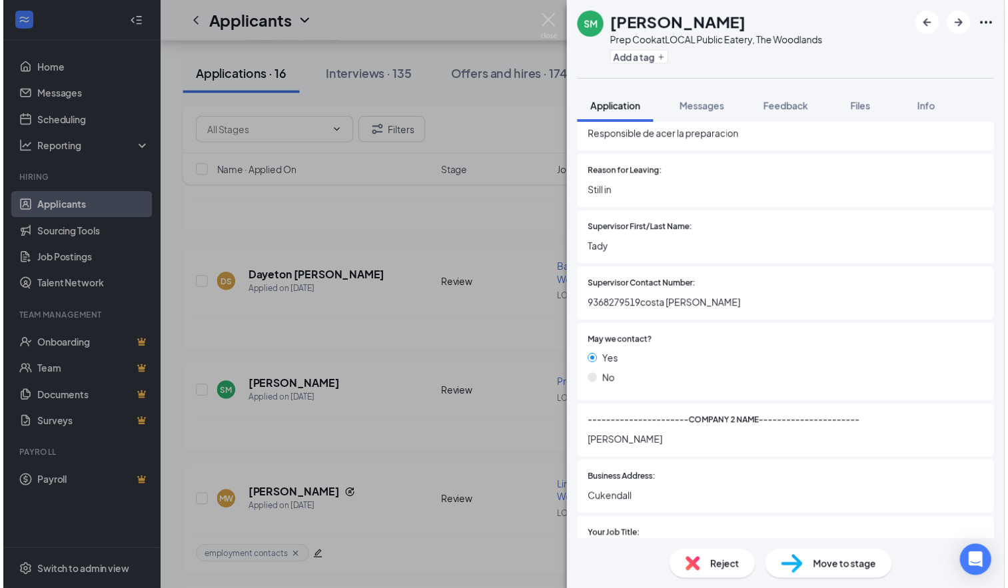
scroll to position [1534, 0]
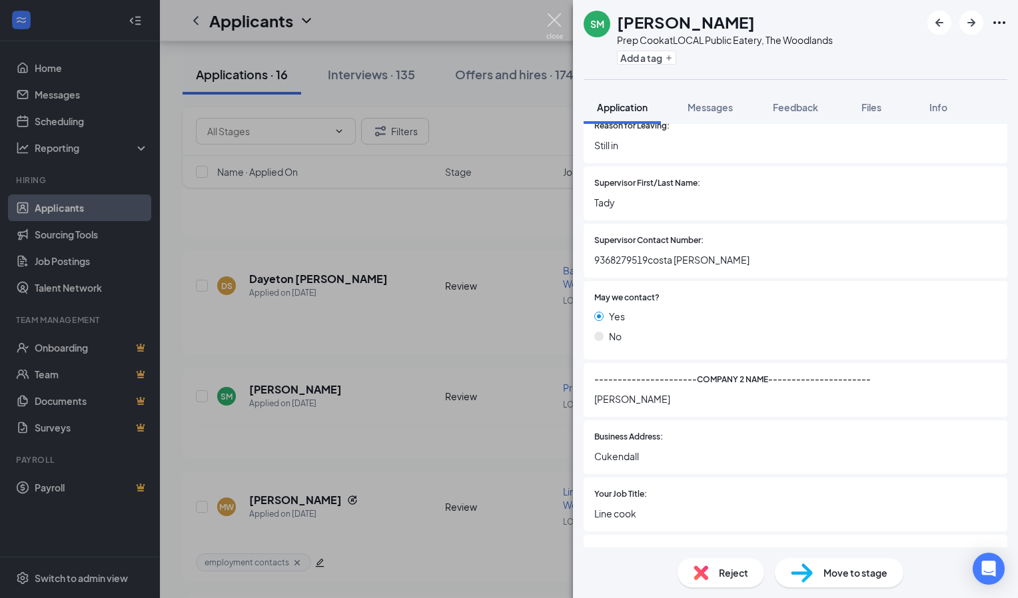
click at [562, 15] on img at bounding box center [554, 26] width 17 height 26
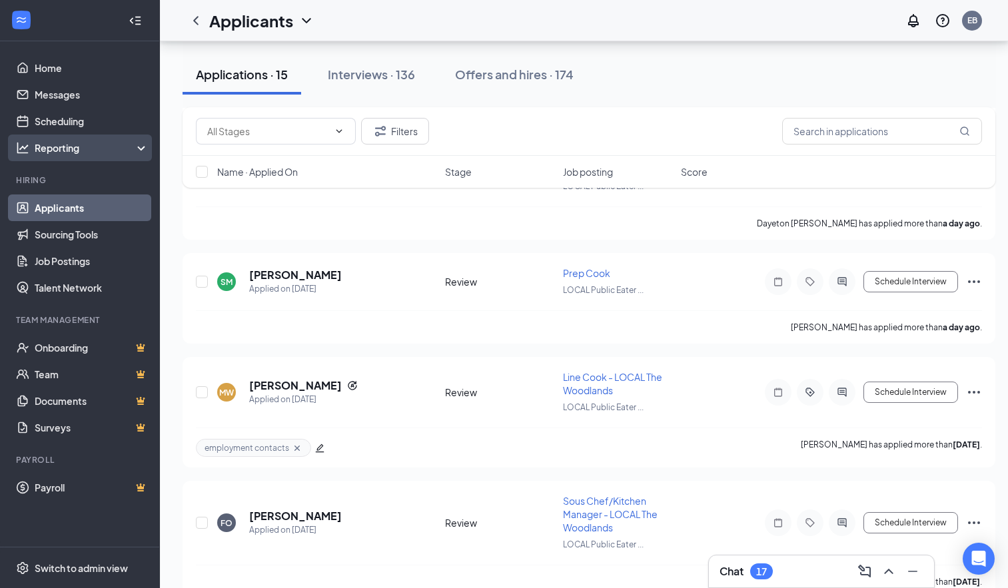
scroll to position [731, 0]
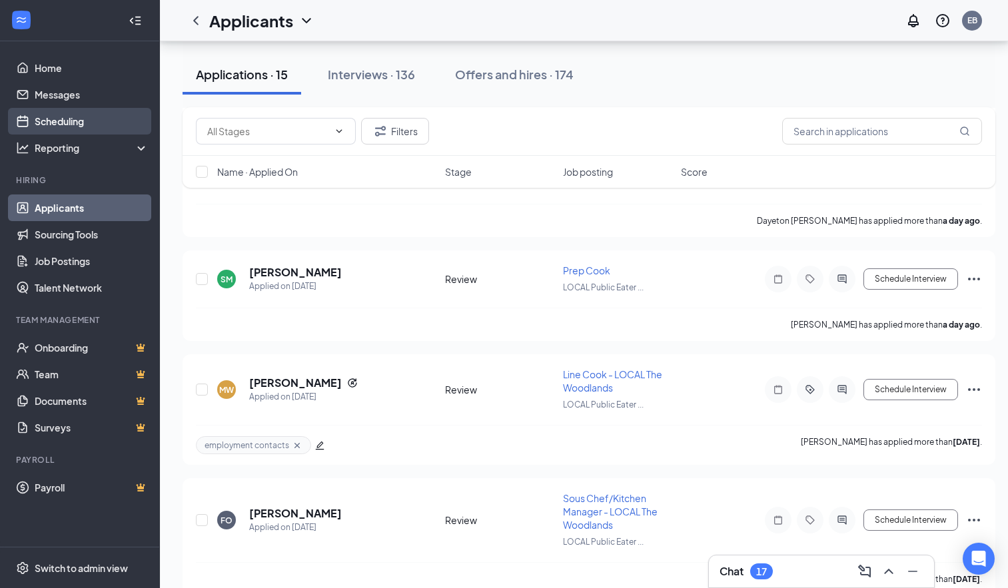
click at [61, 115] on link "Scheduling" at bounding box center [92, 121] width 114 height 27
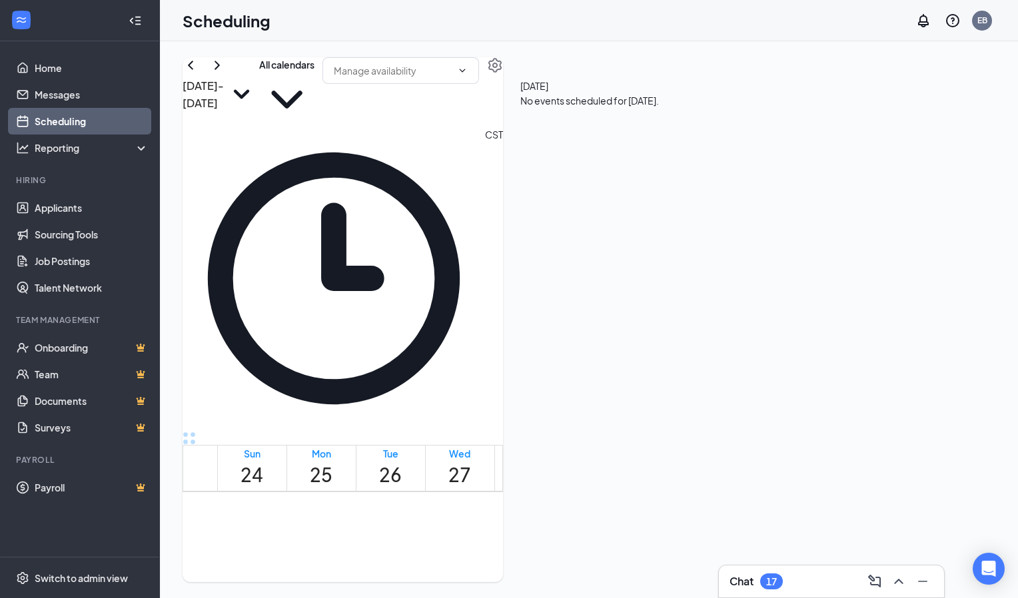
scroll to position [655, 0]
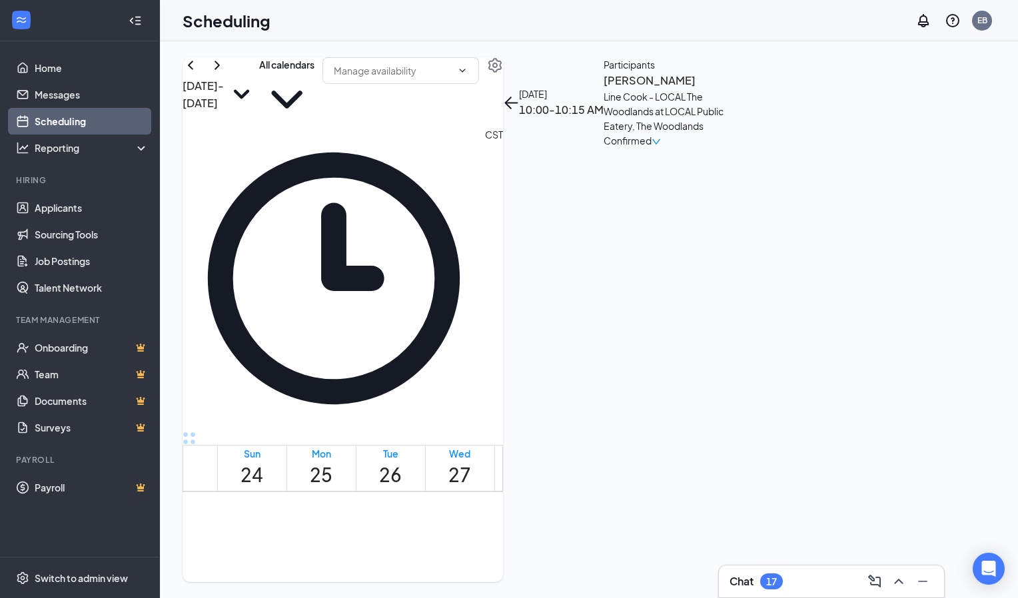
scroll to position [686, 0]
click at [743, 89] on h3 "[PERSON_NAME]" at bounding box center [673, 80] width 140 height 17
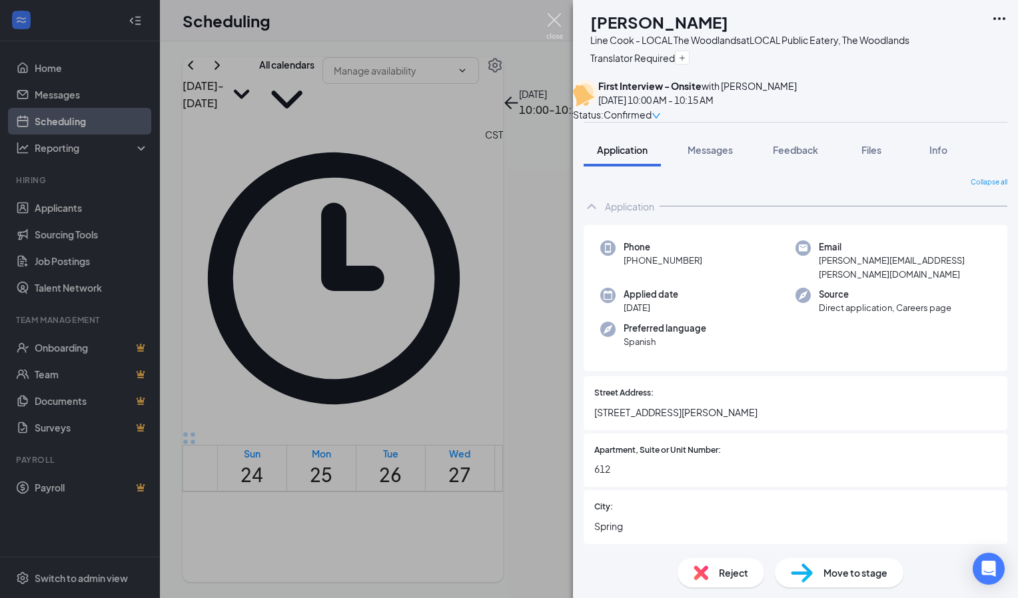
click at [556, 19] on img at bounding box center [554, 26] width 17 height 26
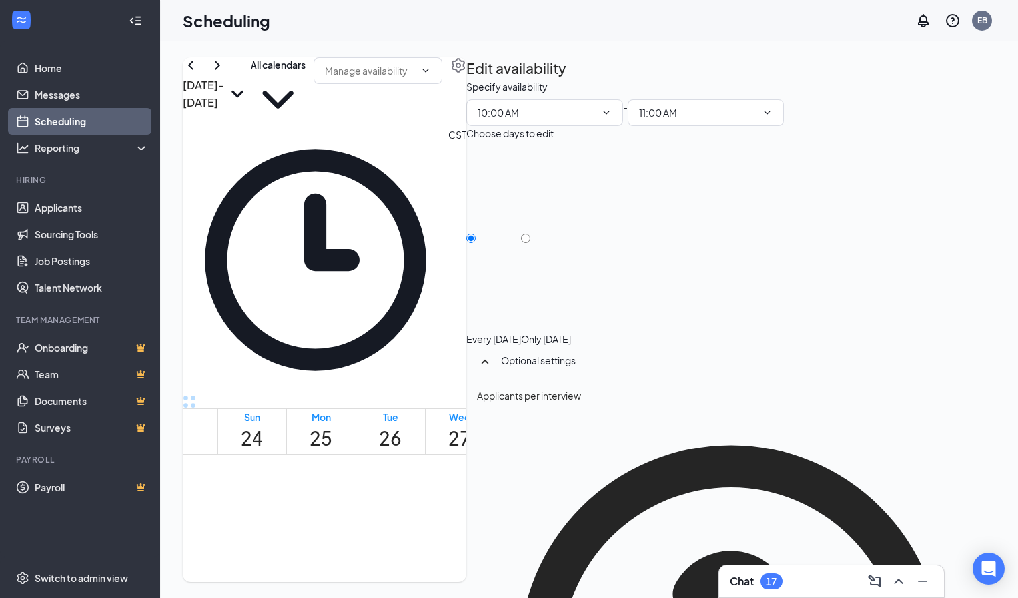
scroll to position [1006, 0]
drag, startPoint x: 463, startPoint y: 462, endPoint x: 488, endPoint y: 520, distance: 63.2
type input "03:00 PM"
type input "04:00 PM"
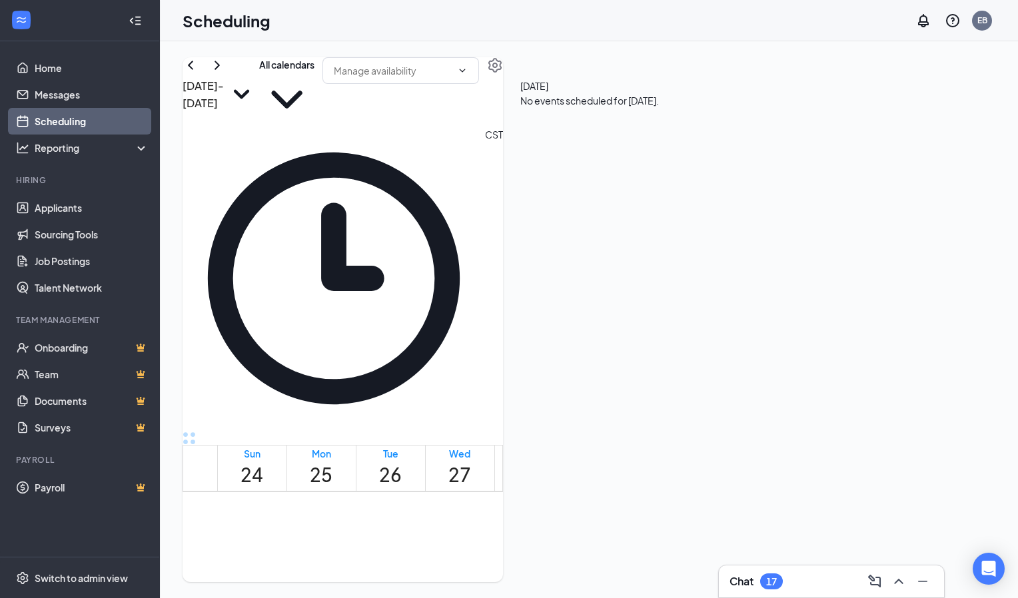
scroll to position [1160, 0]
drag, startPoint x: 474, startPoint y: 354, endPoint x: 330, endPoint y: 524, distance: 222.6
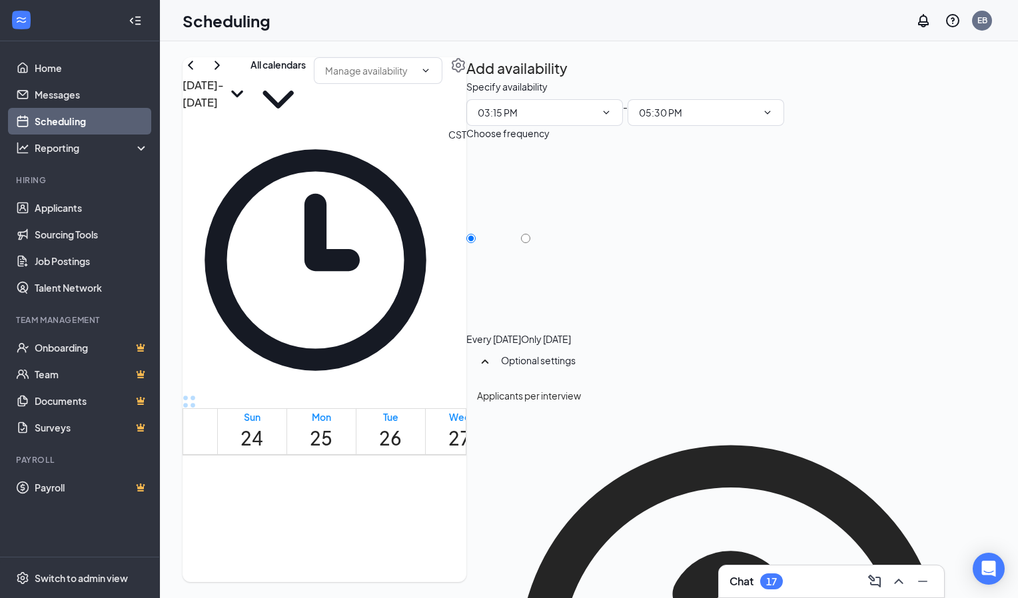
drag, startPoint x: 431, startPoint y: 316, endPoint x: 689, endPoint y: 359, distance: 262.0
click at [689, 274] on td at bounding box center [460, 266] width 486 height 15
click at [587, 305] on td at bounding box center [460, 297] width 486 height 15
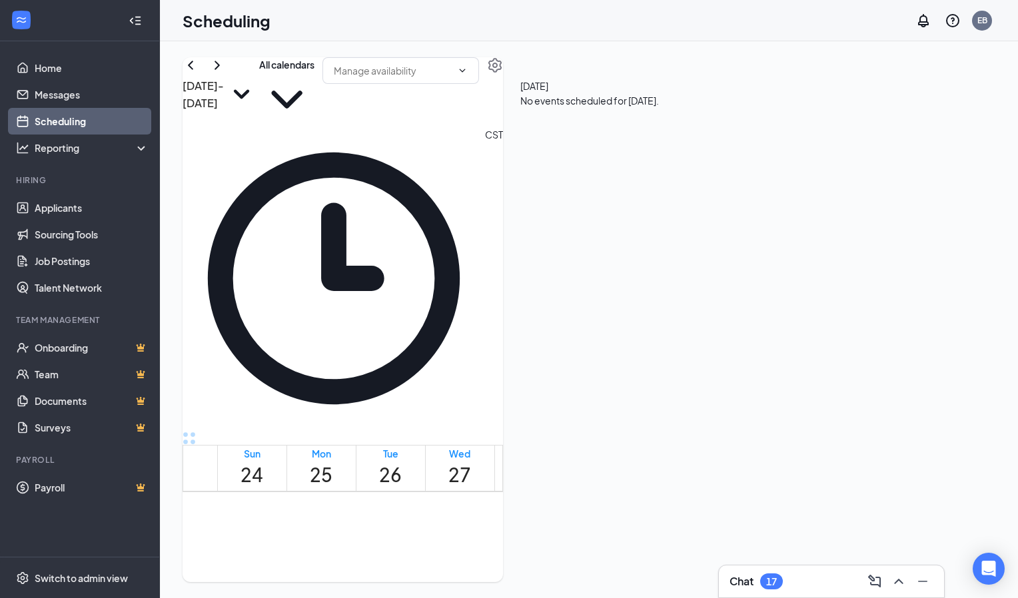
scroll to position [1100, 0]
click at [547, 587] on span "2:00-3:00 PM" at bounding box center [522, 593] width 49 height 13
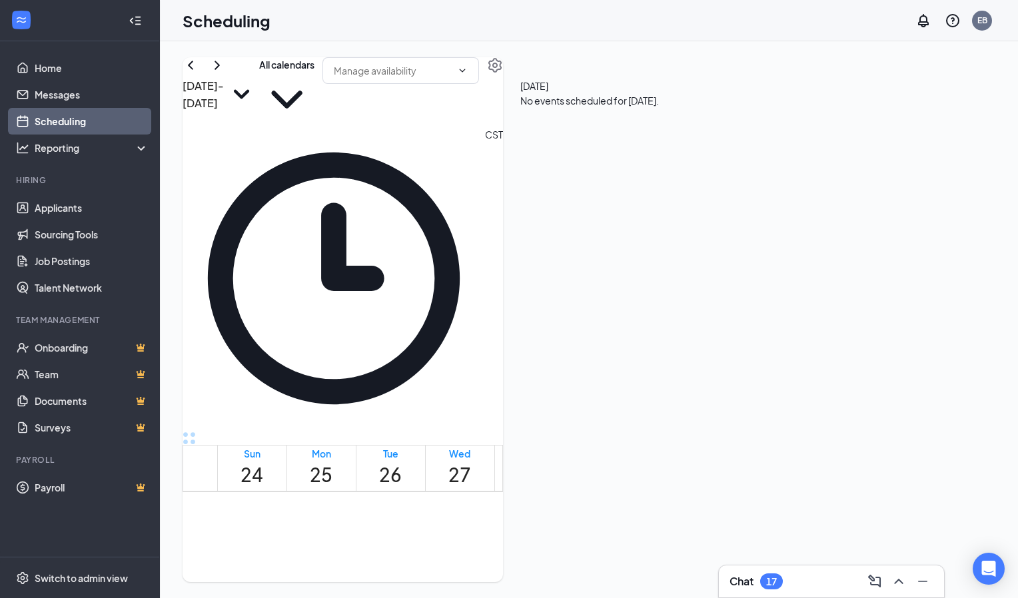
click at [547, 587] on div at bounding box center [547, 593] width 0 height 13
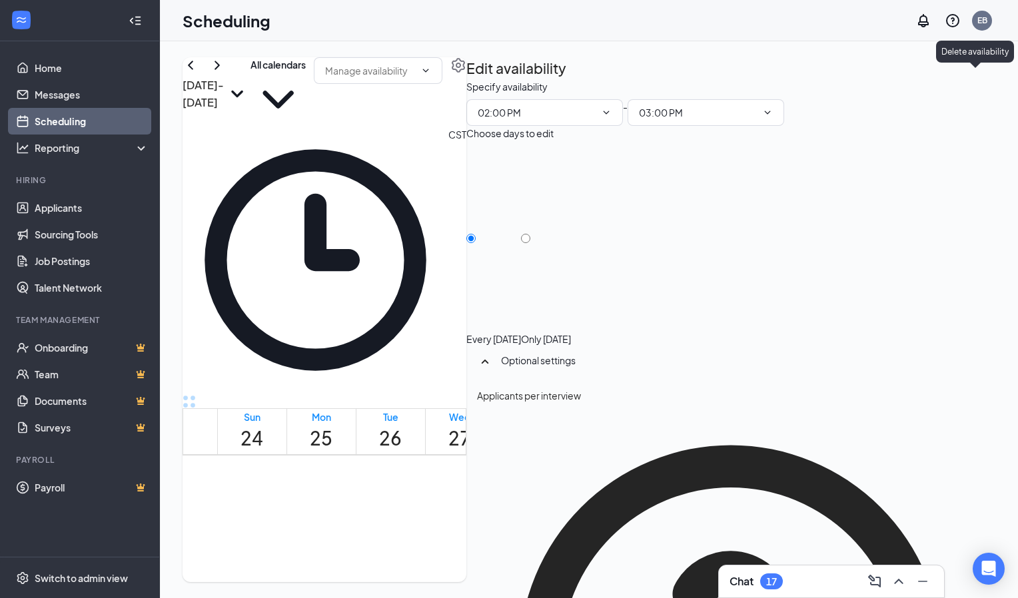
click at [480, 81] on icon "TrashOutline" at bounding box center [474, 87] width 12 height 13
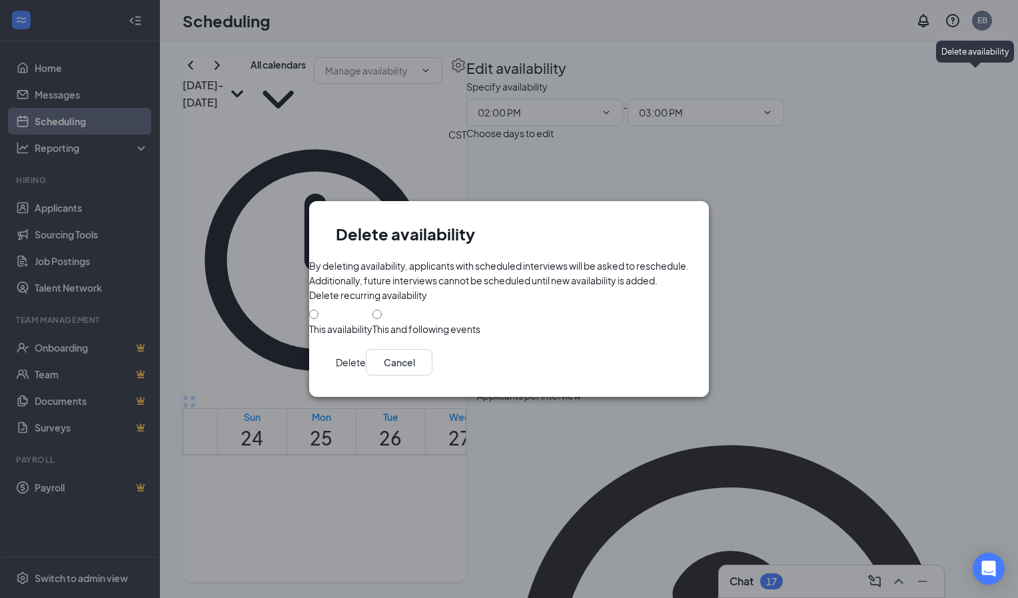
click at [334, 309] on form "By deleting availability, applicants with scheduled interviews will be asked to…" at bounding box center [509, 296] width 400 height 77
click at [318, 318] on input "This availability" at bounding box center [313, 314] width 9 height 9
radio input "true"
click at [366, 376] on button "Delete" at bounding box center [351, 362] width 30 height 27
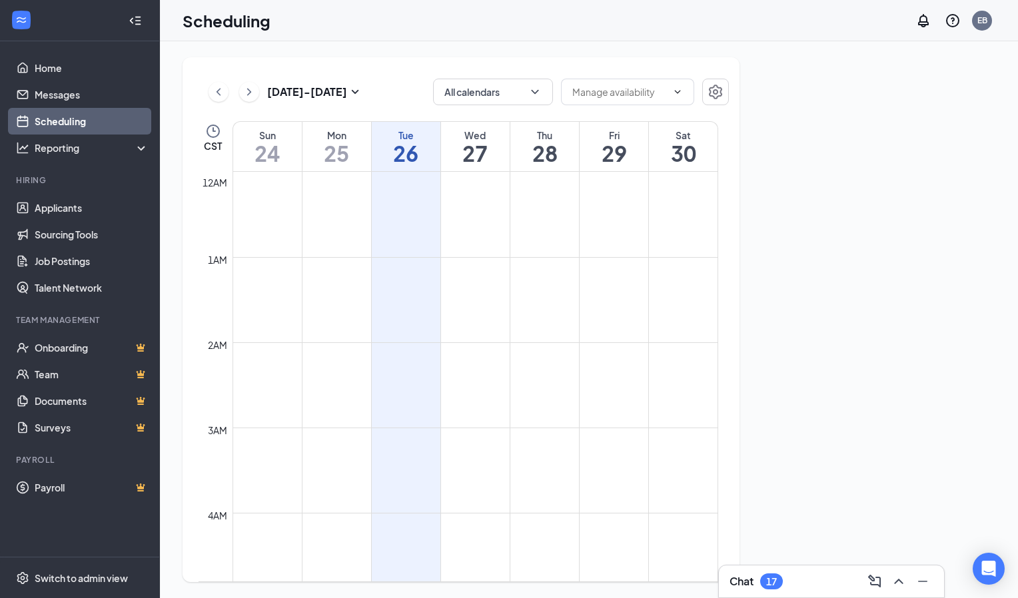
scroll to position [655, 0]
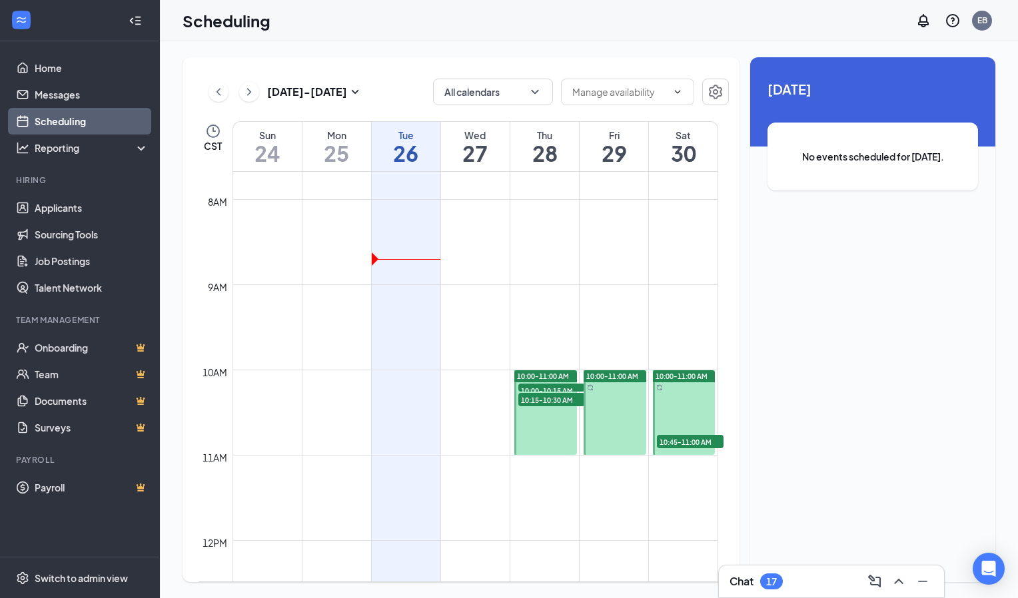
click at [553, 378] on span "10:00-11:00 AM" at bounding box center [543, 376] width 52 height 9
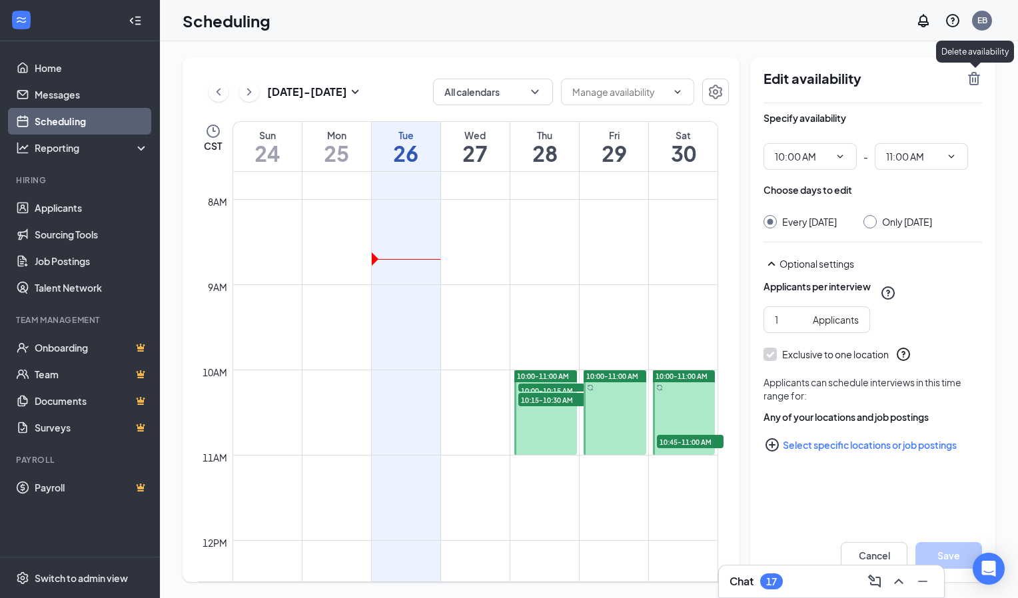
click at [976, 82] on icon "TrashOutline" at bounding box center [974, 79] width 16 height 16
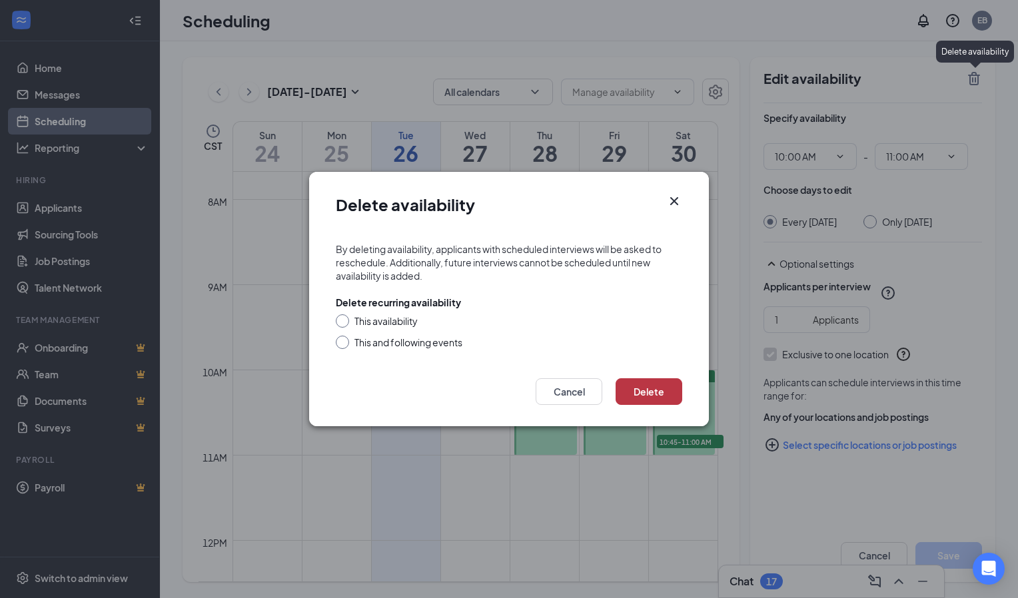
click at [637, 401] on button "Delete" at bounding box center [648, 391] width 67 height 27
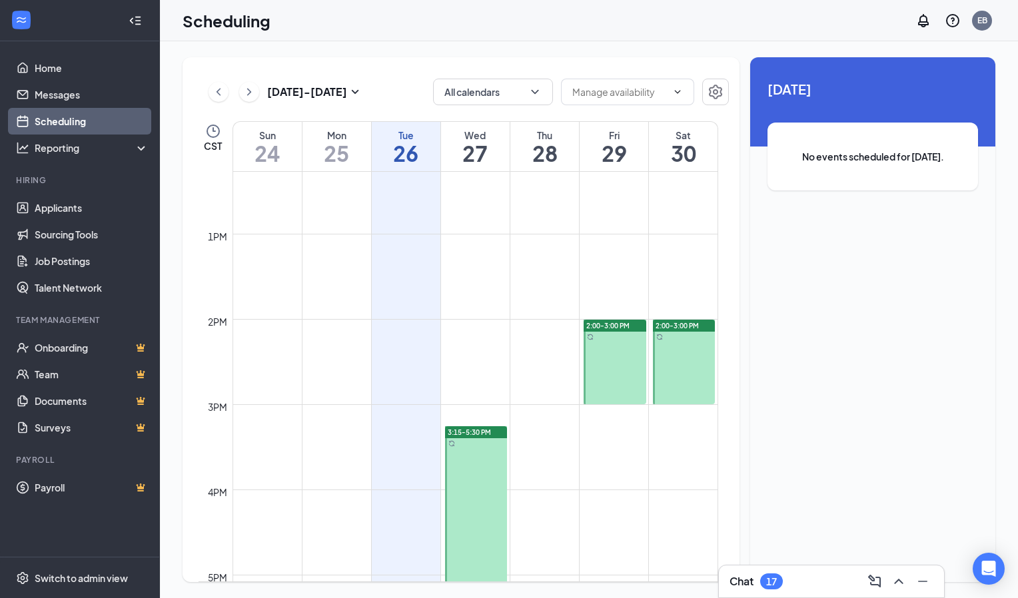
scroll to position [1046, 0]
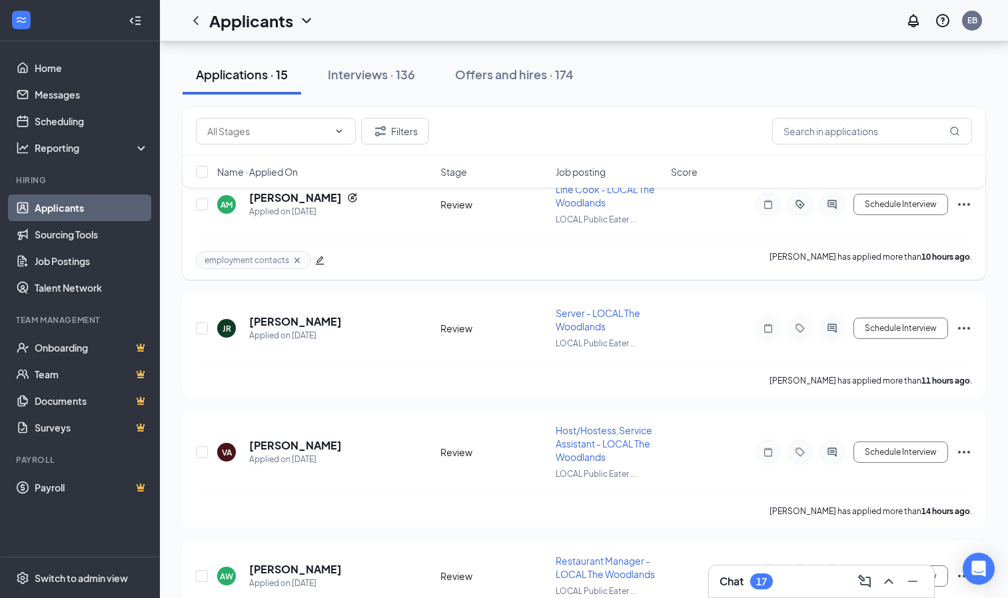
scroll to position [128, 0]
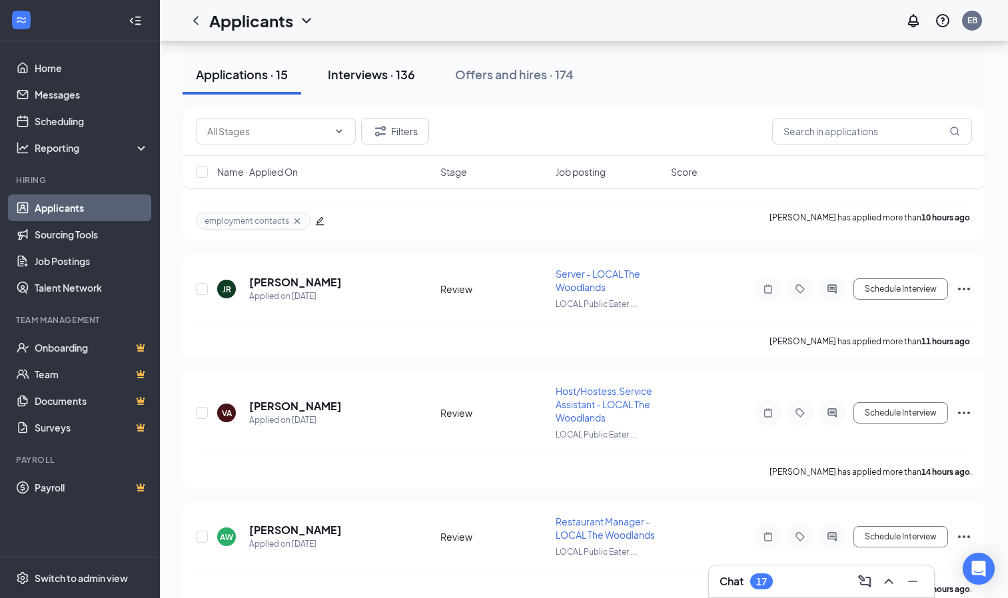
click at [380, 79] on div "Interviews · 136" at bounding box center [371, 74] width 87 height 17
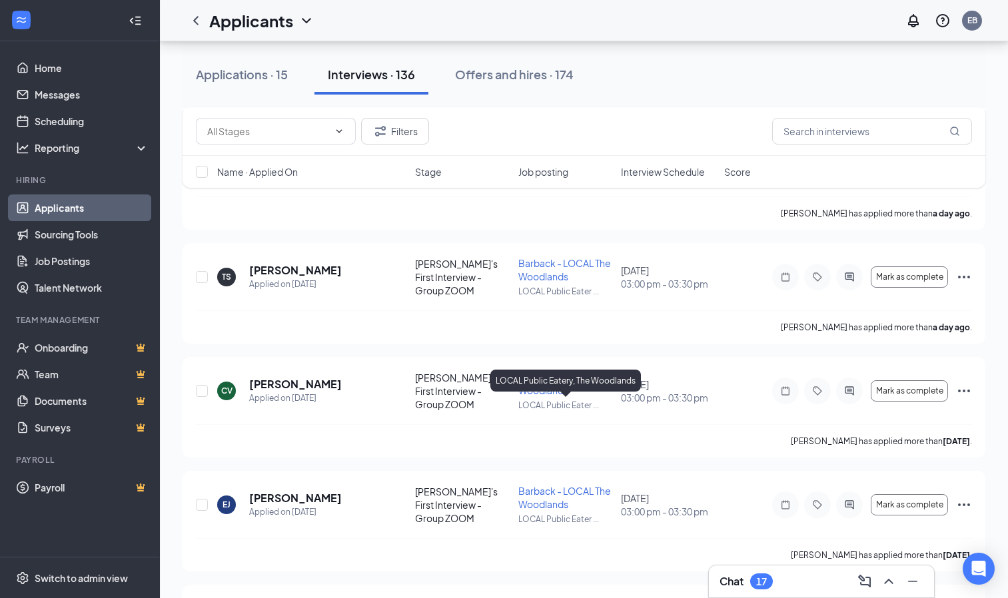
scroll to position [356, 0]
click at [667, 175] on span "Interview Schedule" at bounding box center [663, 171] width 84 height 13
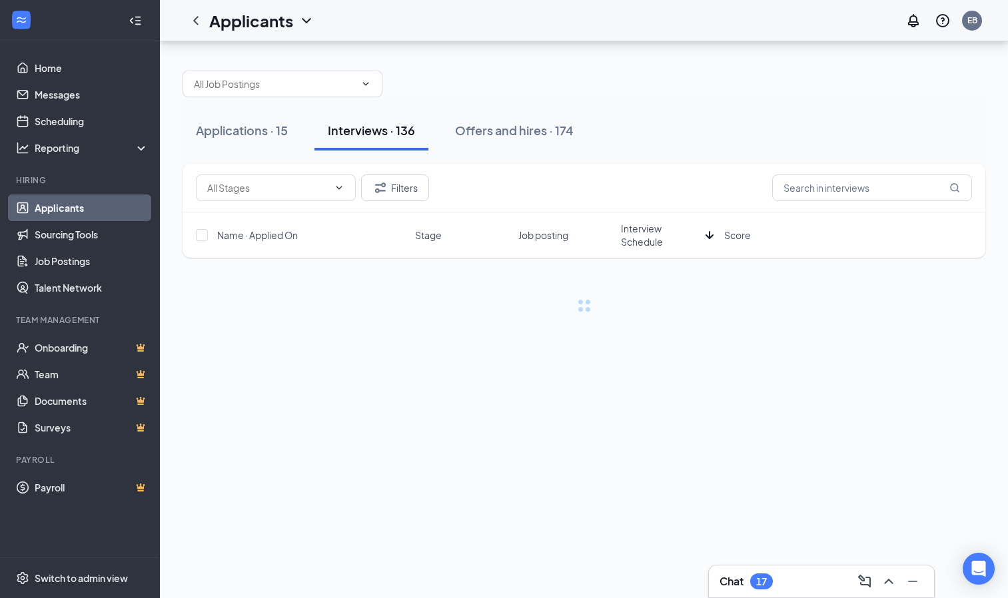
scroll to position [0, 0]
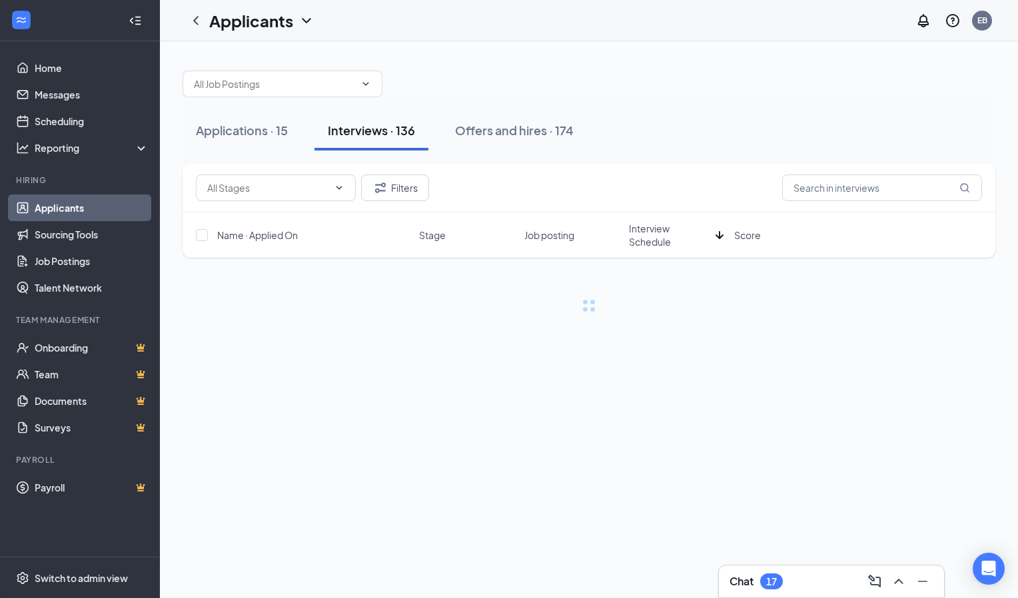
click at [652, 246] on span "Interview Schedule" at bounding box center [669, 235] width 81 height 27
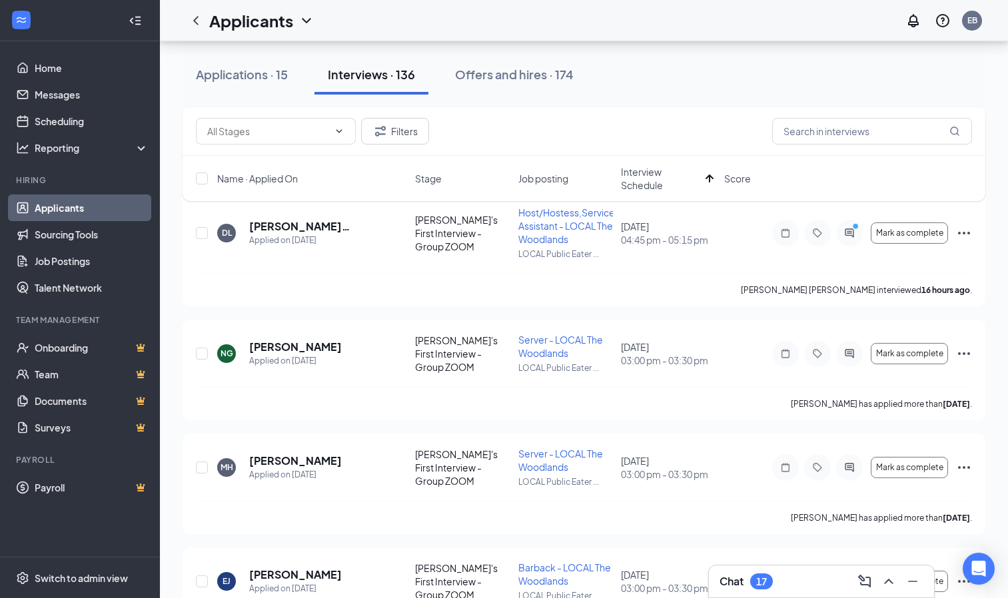
scroll to position [2339, 0]
click at [331, 127] on span at bounding box center [337, 131] width 13 height 11
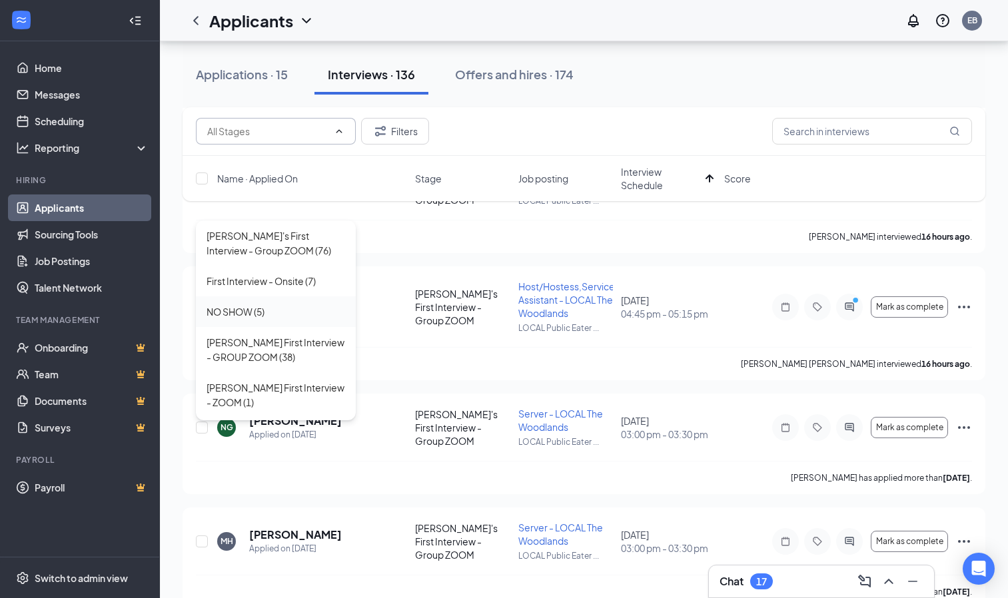
scroll to position [2265, 0]
click at [282, 291] on div "First Interview - Onsite (7)" at bounding box center [276, 281] width 160 height 31
type input "First Interview - Onsite (7)"
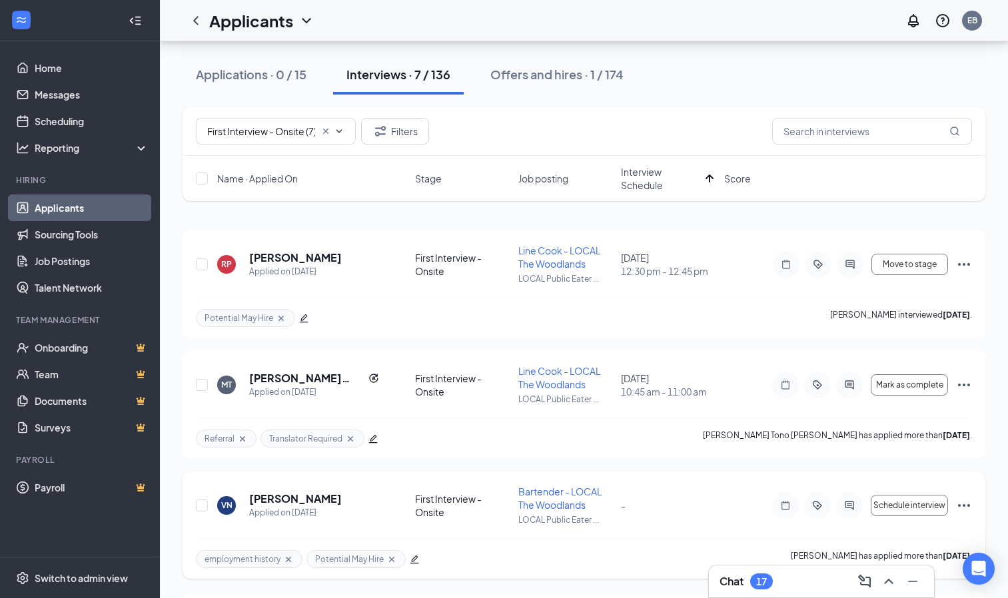
scroll to position [167, 0]
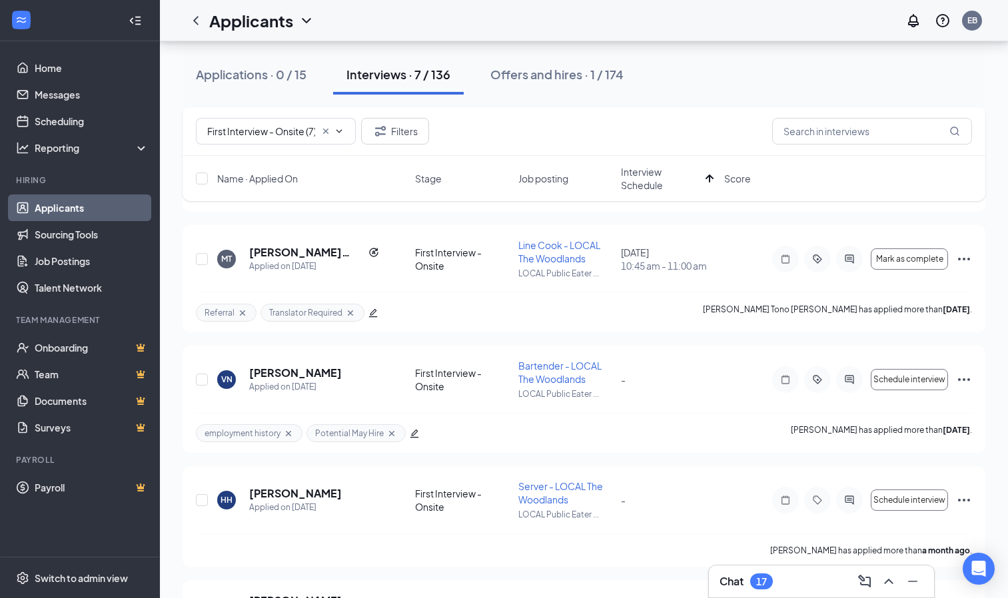
click at [817, 576] on div "Chat 17" at bounding box center [821, 581] width 204 height 21
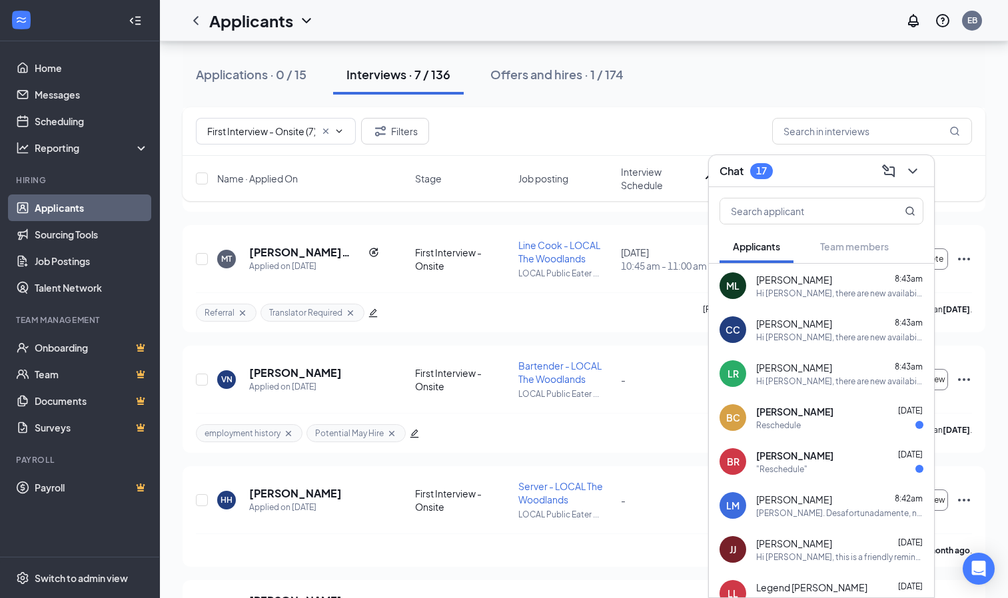
click at [823, 472] on div ""Reschedule"" at bounding box center [839, 469] width 167 height 11
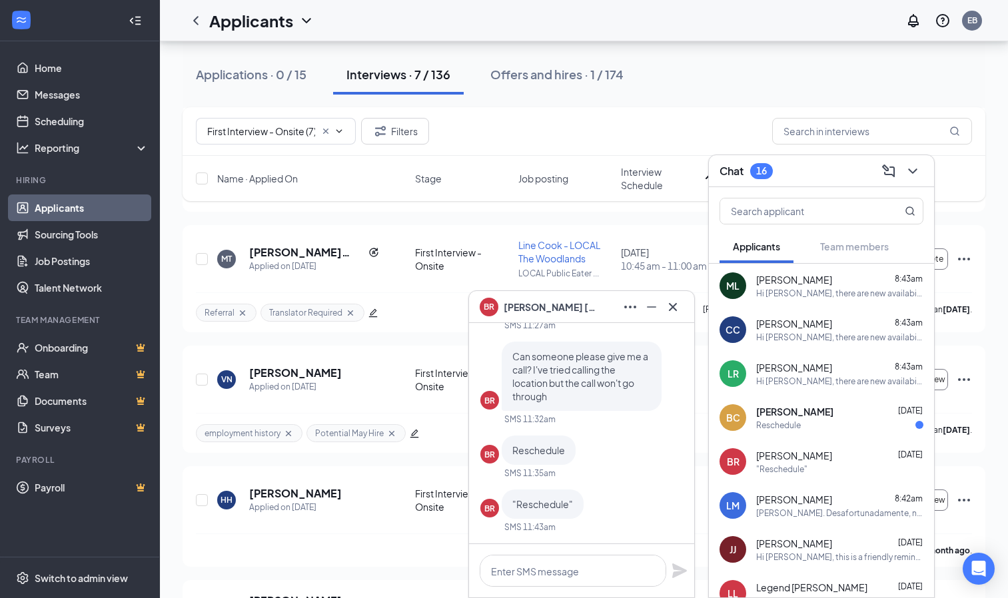
click at [784, 517] on div "Hola Lorenzo Morales. Desafortunadamente, necesitamos reprogramar su entrevista…" at bounding box center [839, 513] width 167 height 11
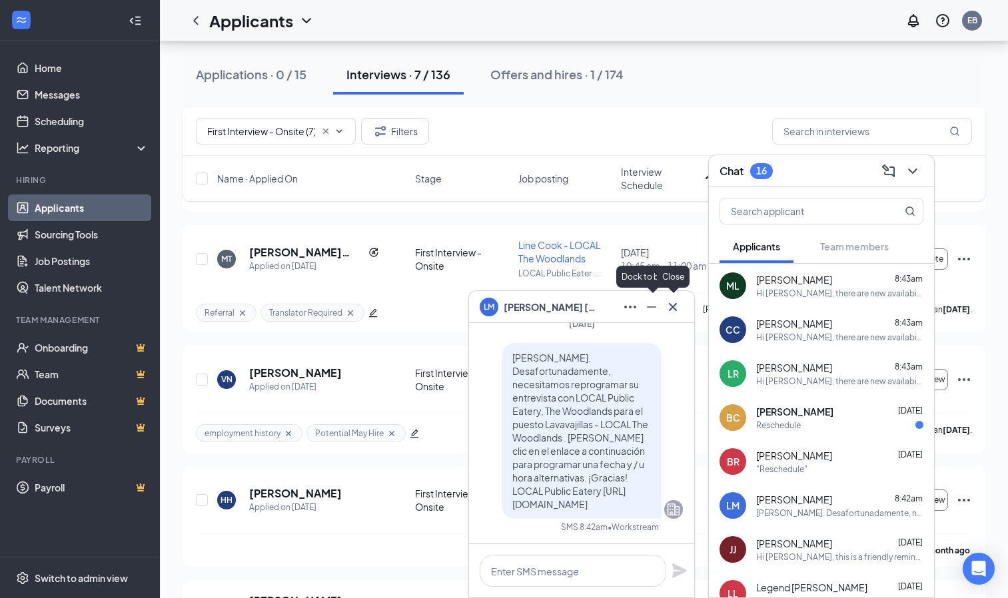
click at [667, 308] on icon "Cross" at bounding box center [673, 307] width 16 height 16
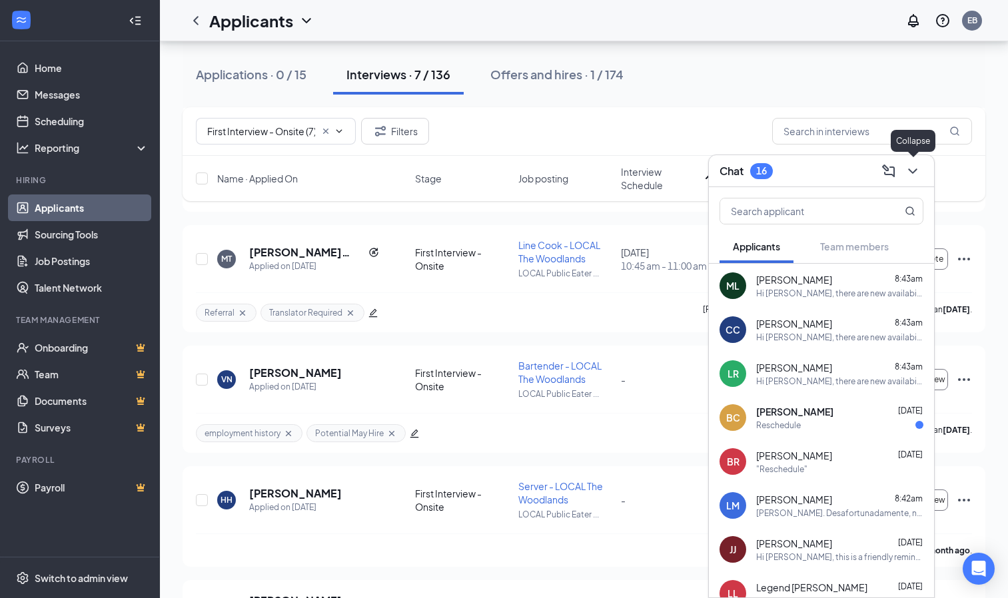
click at [910, 173] on icon "ChevronDown" at bounding box center [913, 171] width 16 height 16
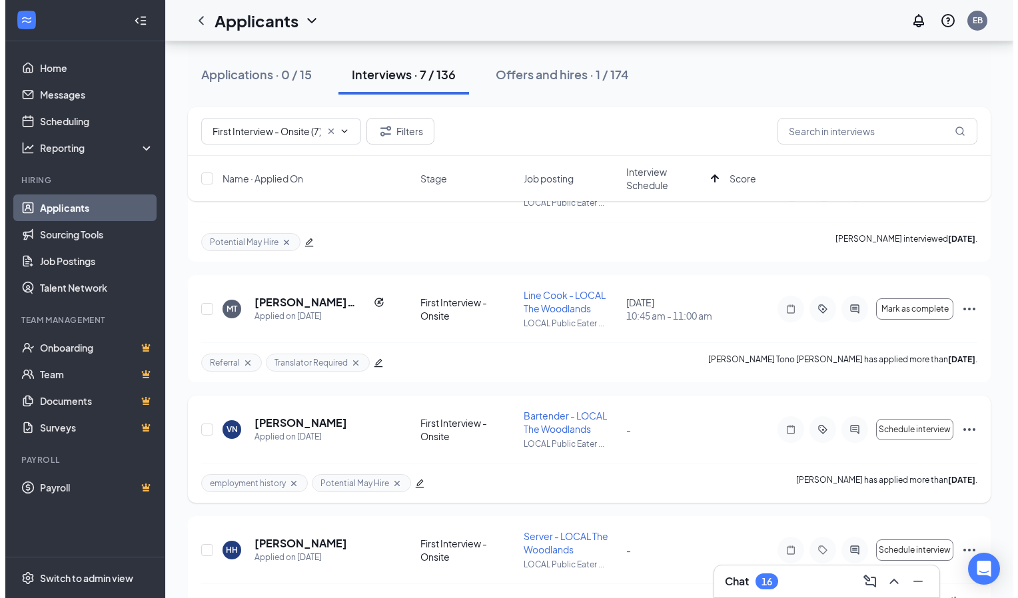
scroll to position [0, 0]
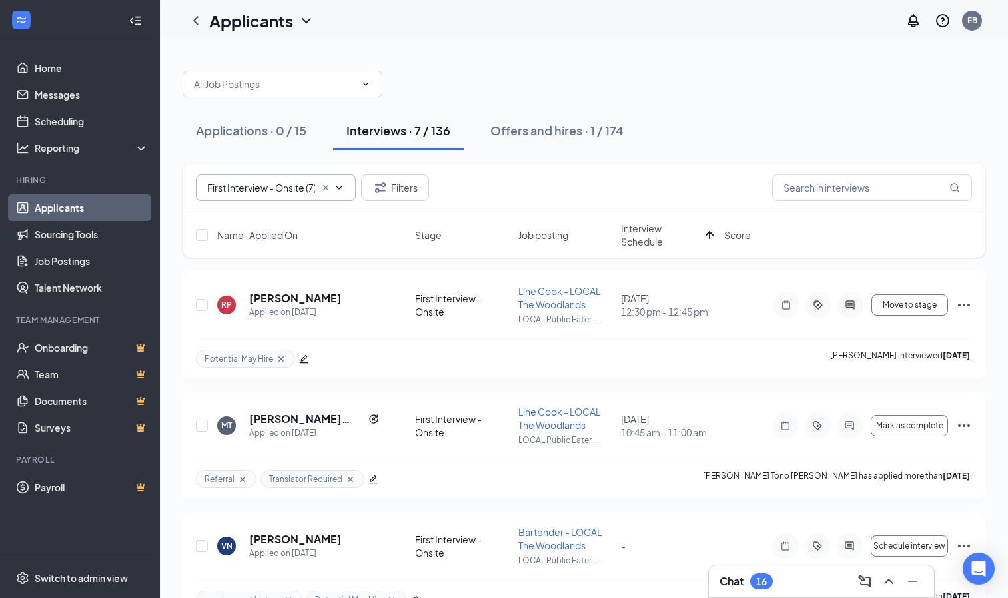
click at [330, 187] on icon "Cross" at bounding box center [325, 188] width 11 height 11
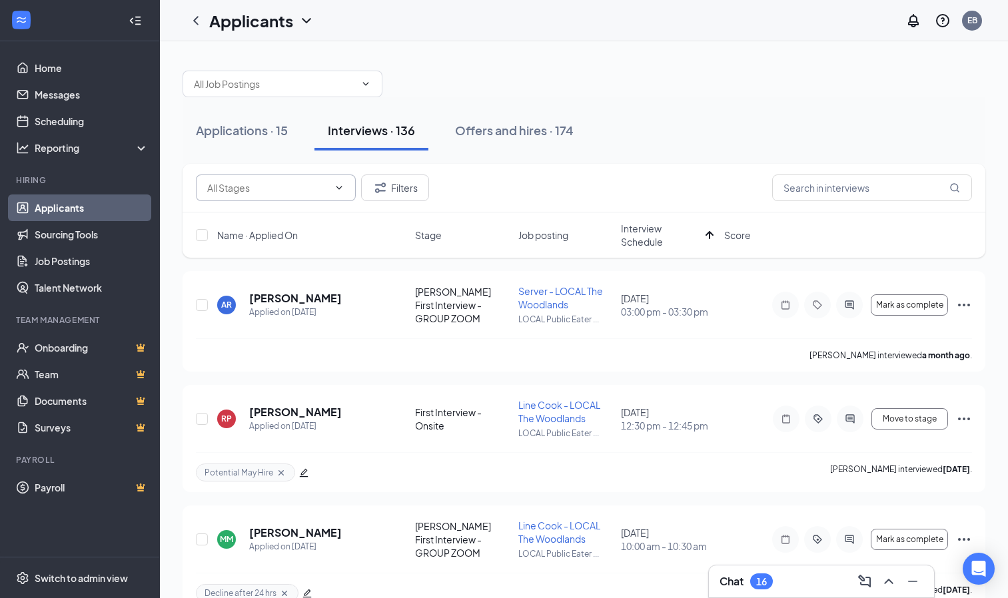
click at [864, 89] on div at bounding box center [584, 77] width 803 height 40
click at [605, 85] on div at bounding box center [584, 77] width 803 height 40
